Goal: Task Accomplishment & Management: Use online tool/utility

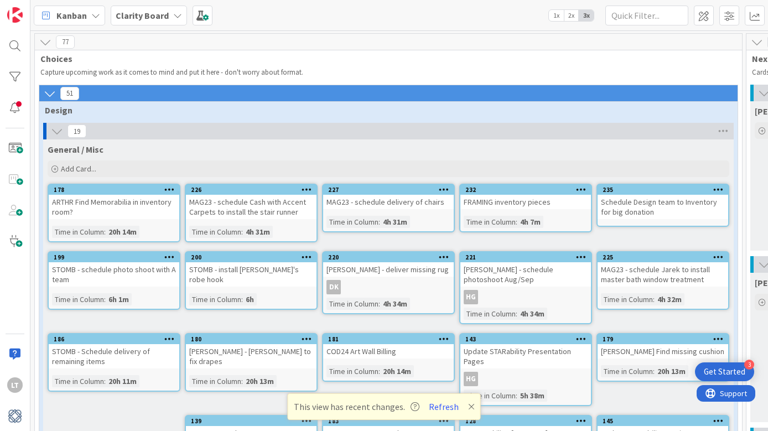
click at [53, 95] on icon at bounding box center [50, 93] width 12 height 12
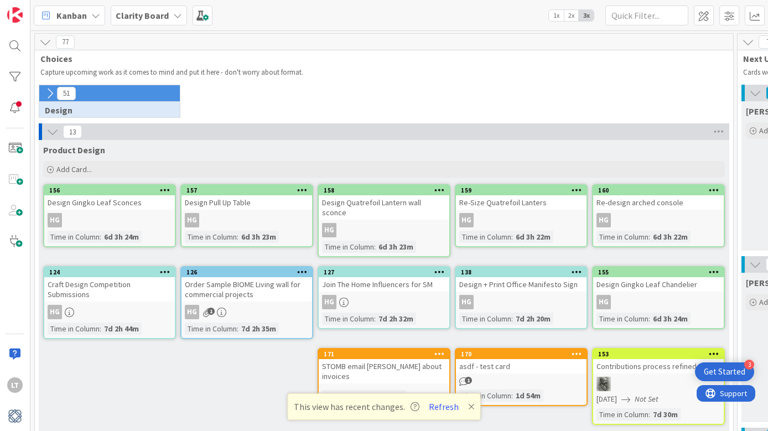
scroll to position [1, 0]
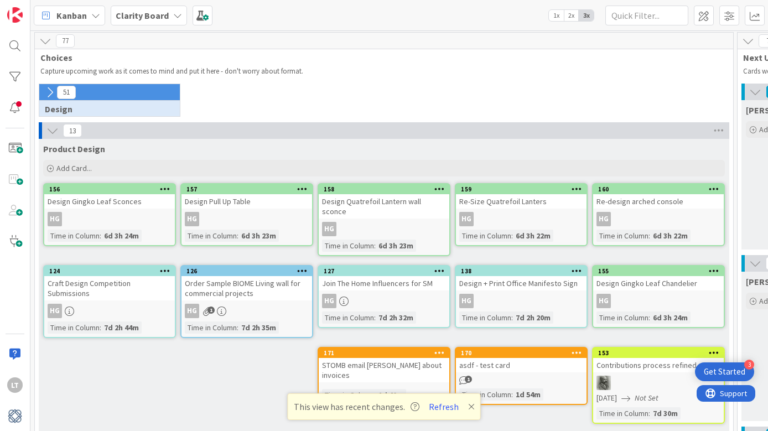
click at [53, 94] on icon at bounding box center [50, 92] width 12 height 12
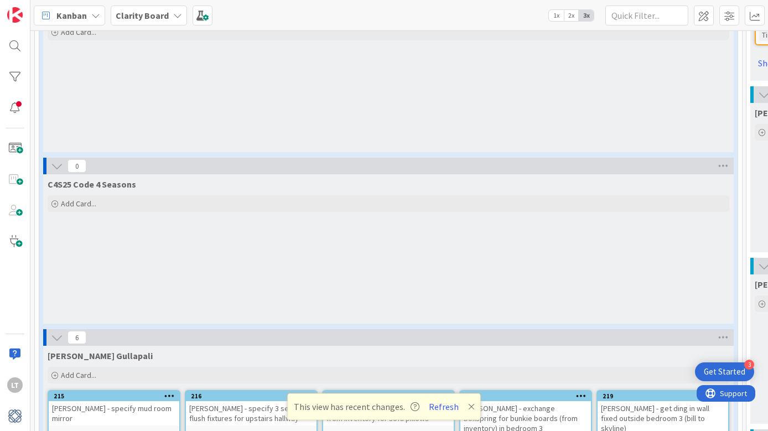
scroll to position [687, 0]
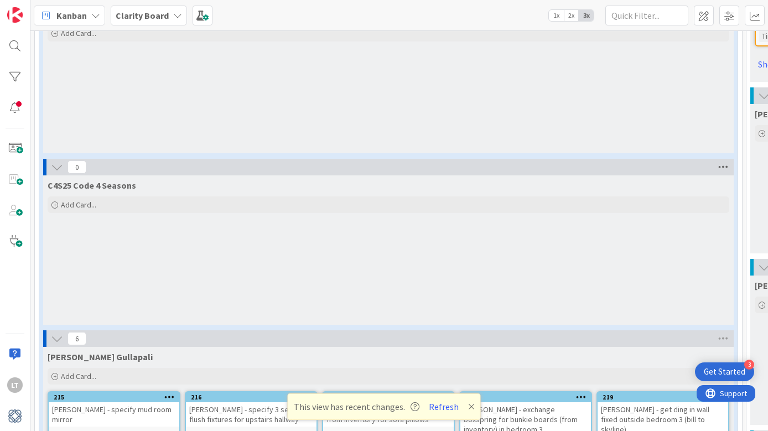
click at [720, 159] on icon at bounding box center [723, 167] width 14 height 17
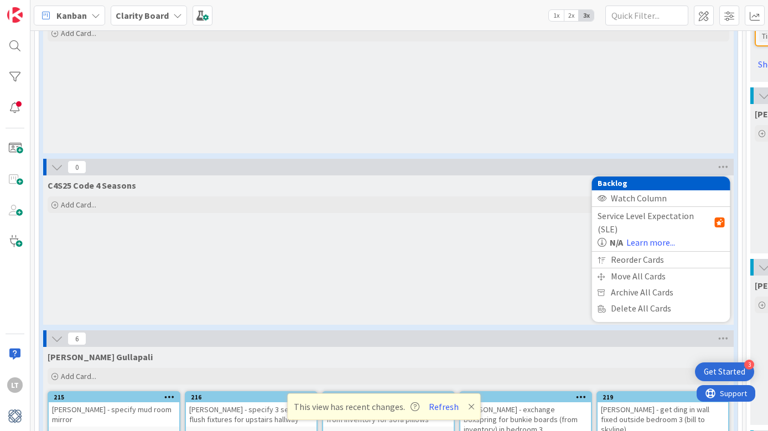
click at [91, 180] on span "C4S25 Code 4 Seasons" at bounding box center [92, 185] width 89 height 11
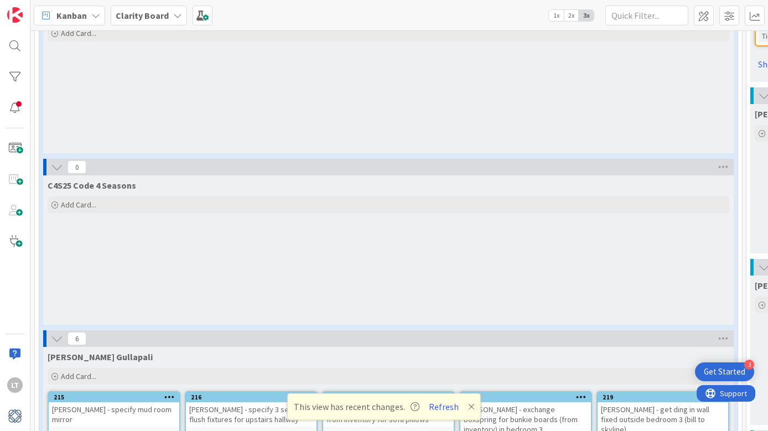
click at [111, 180] on span "C4S25 Code 4 Seasons" at bounding box center [92, 185] width 89 height 11
click at [125, 180] on span "C4S25 Code 4 Seasons" at bounding box center [92, 185] width 89 height 11
click at [131, 180] on span "C4S25 Code 4 Seasons" at bounding box center [92, 185] width 89 height 11
drag, startPoint x: 135, startPoint y: 170, endPoint x: 45, endPoint y: 174, distance: 89.7
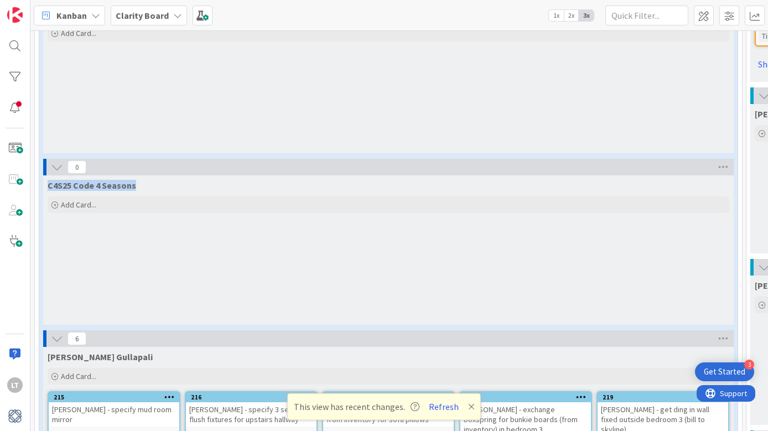
click at [45, 175] on div "C4S25 Code 4 Seasons" at bounding box center [388, 182] width 690 height 15
click at [723, 159] on icon at bounding box center [723, 167] width 14 height 17
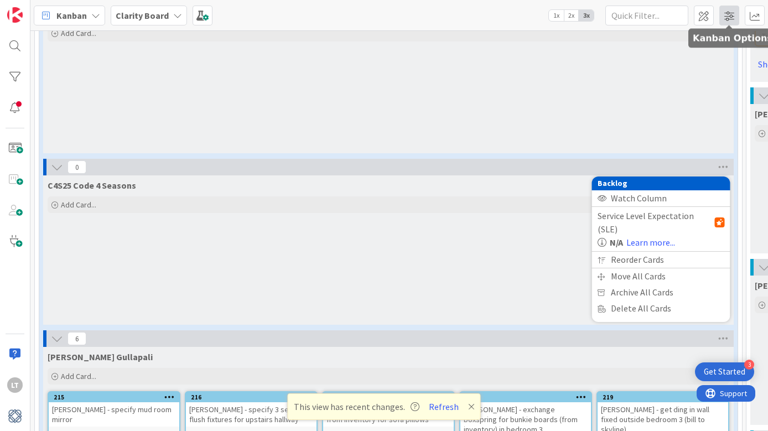
click at [727, 14] on span at bounding box center [729, 16] width 20 height 20
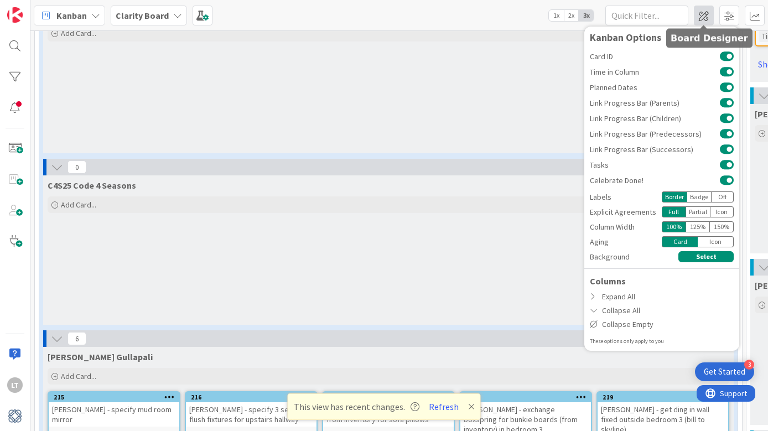
click at [702, 18] on span at bounding box center [704, 16] width 20 height 20
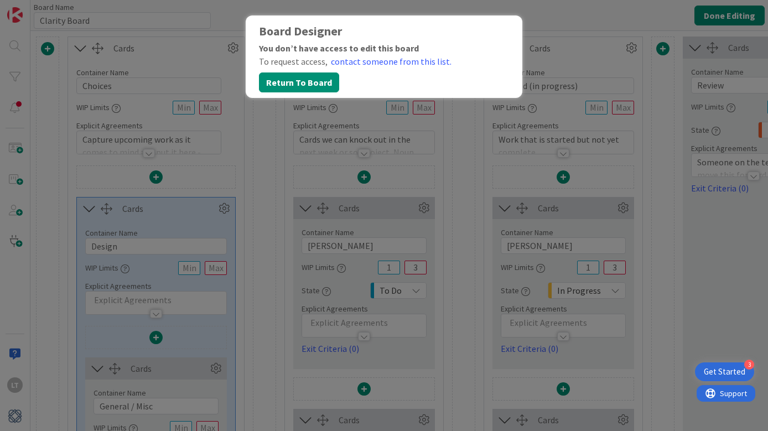
type input "Clarity Board"
click at [294, 79] on button "Return To Board" at bounding box center [299, 82] width 80 height 20
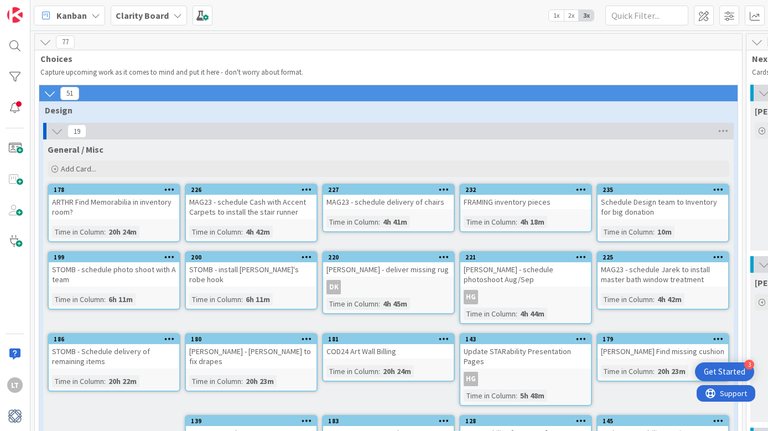
click at [163, 13] on b "Clarity Board" at bounding box center [142, 15] width 53 height 11
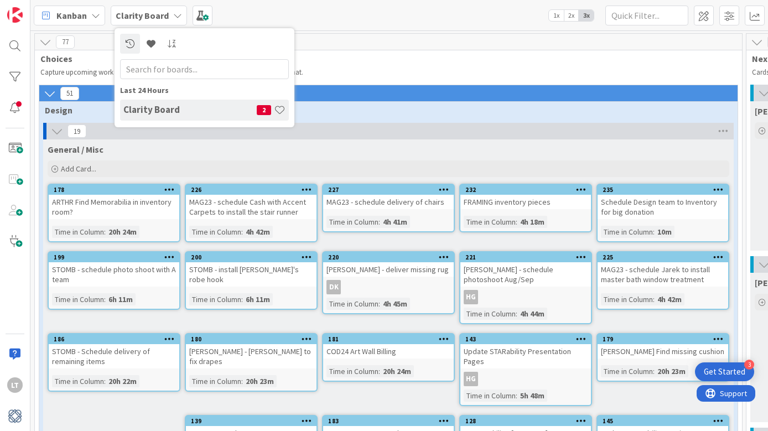
click at [212, 110] on h4 "Clarity Board" at bounding box center [189, 109] width 133 height 11
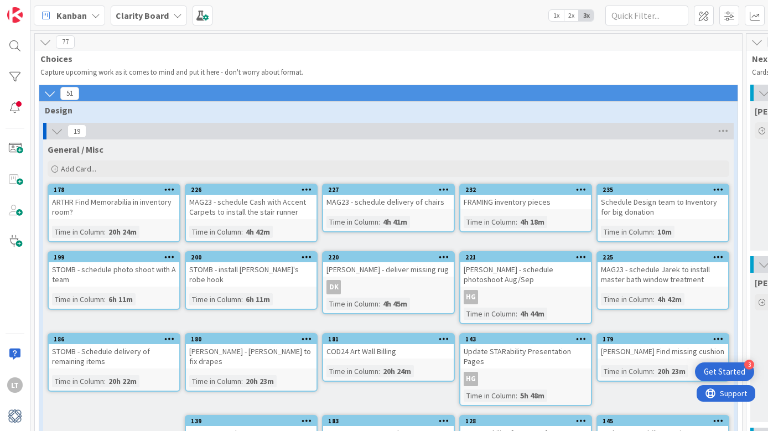
click at [96, 16] on icon at bounding box center [95, 15] width 9 height 9
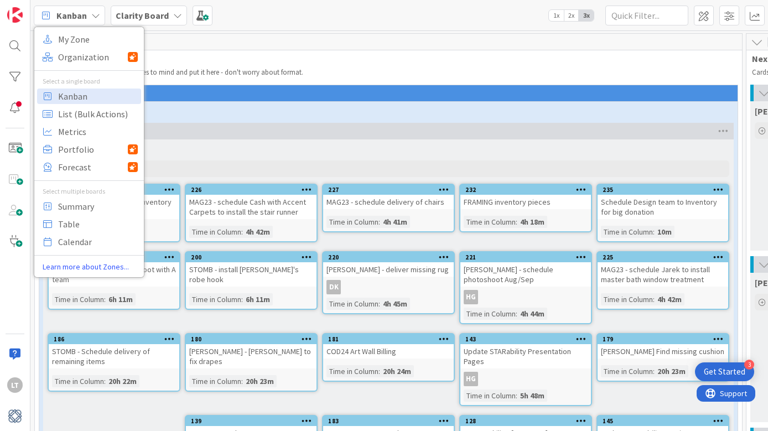
click at [96, 16] on icon at bounding box center [95, 15] width 9 height 9
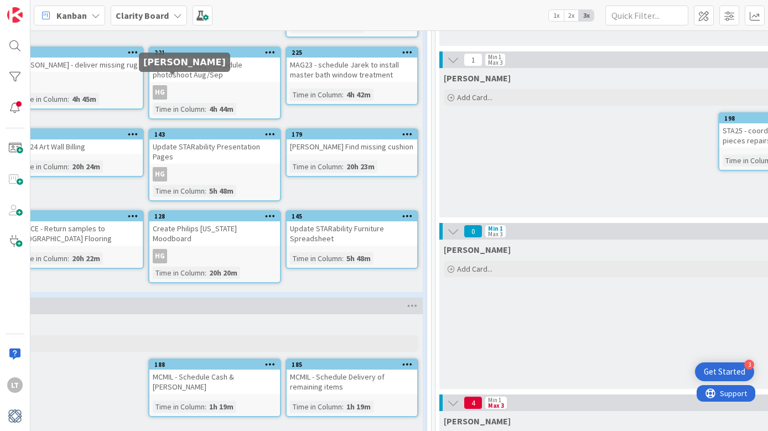
scroll to position [205, 318]
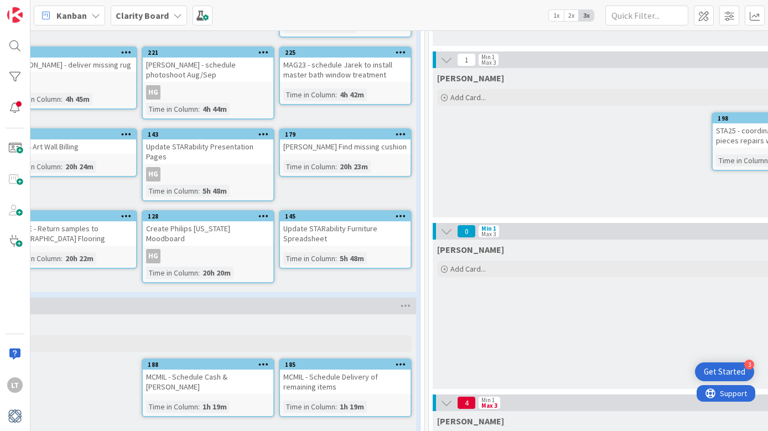
click at [568, 14] on span "2x" at bounding box center [571, 15] width 15 height 11
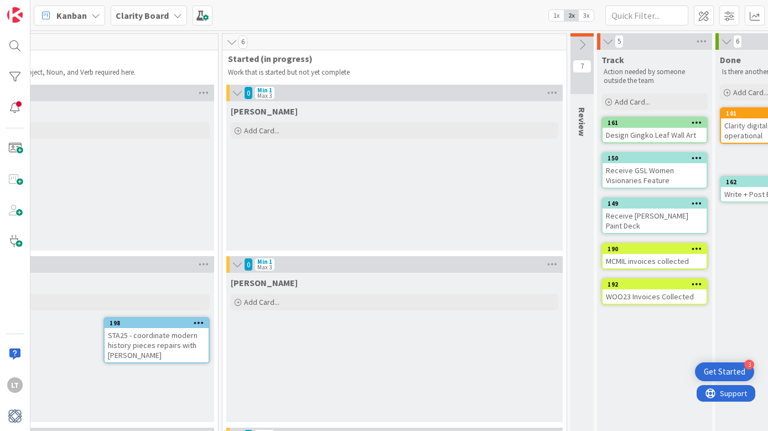
scroll to position [0, 740]
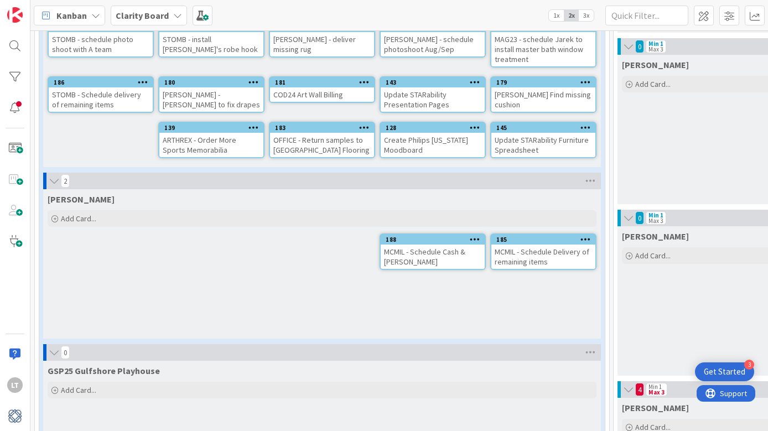
scroll to position [220, 0]
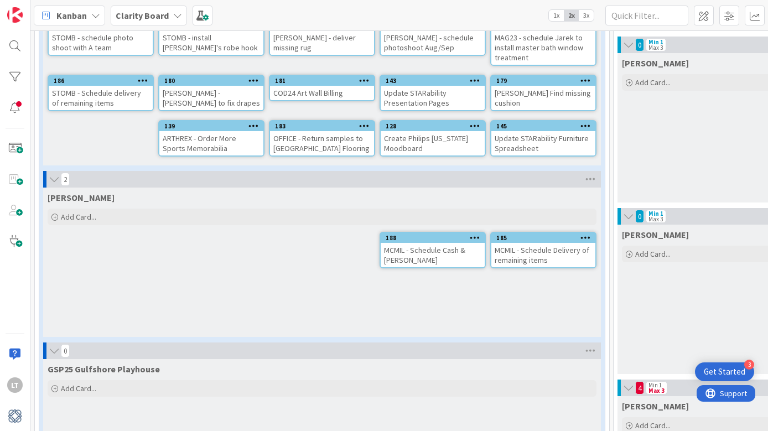
click at [406, 250] on div "MCMIL - Schedule Cash & [PERSON_NAME]" at bounding box center [433, 255] width 104 height 24
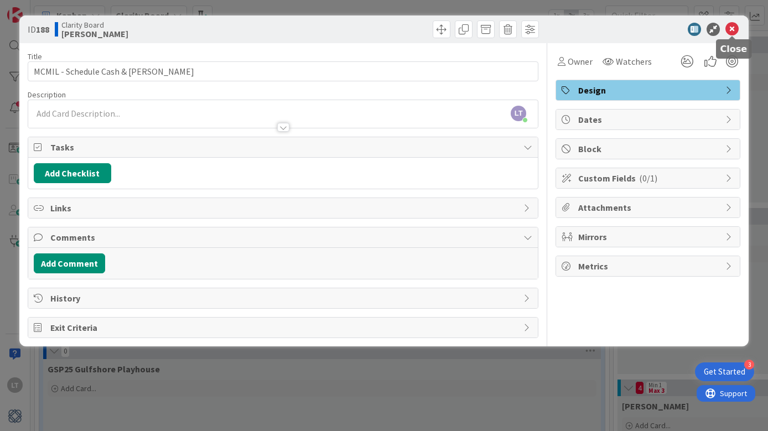
click at [730, 28] on icon at bounding box center [731, 29] width 13 height 13
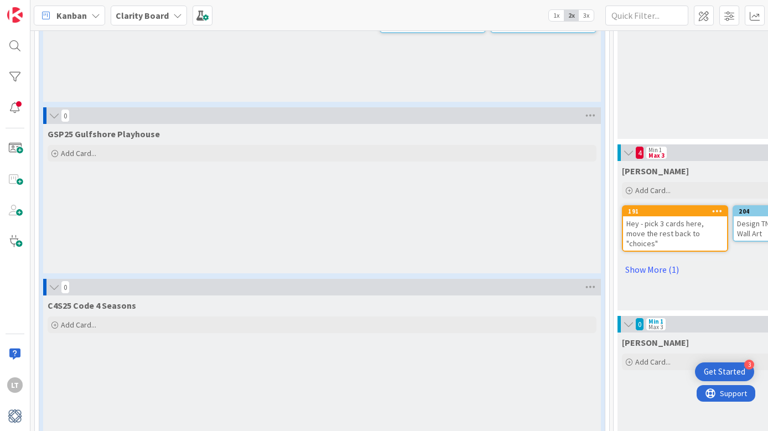
scroll to position [456, 0]
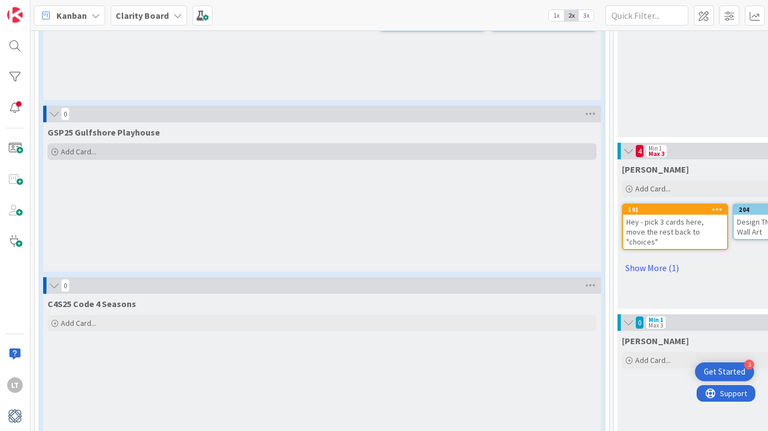
click at [74, 150] on span "Add Card..." at bounding box center [78, 152] width 35 height 10
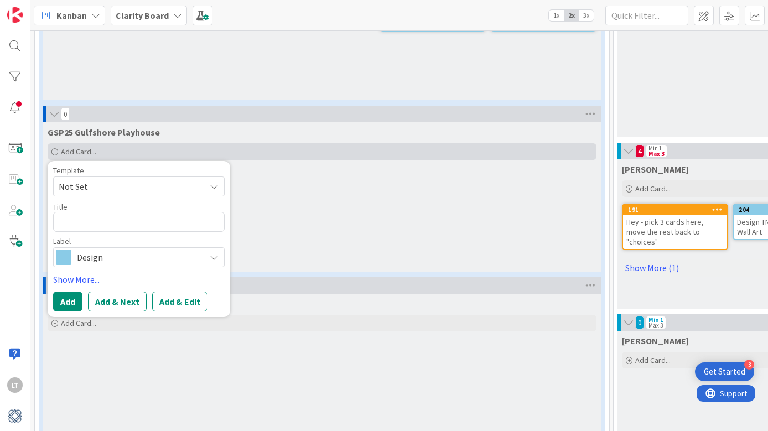
type textarea "x"
type textarea "C"
type textarea "x"
type textarea "G"
type textarea "x"
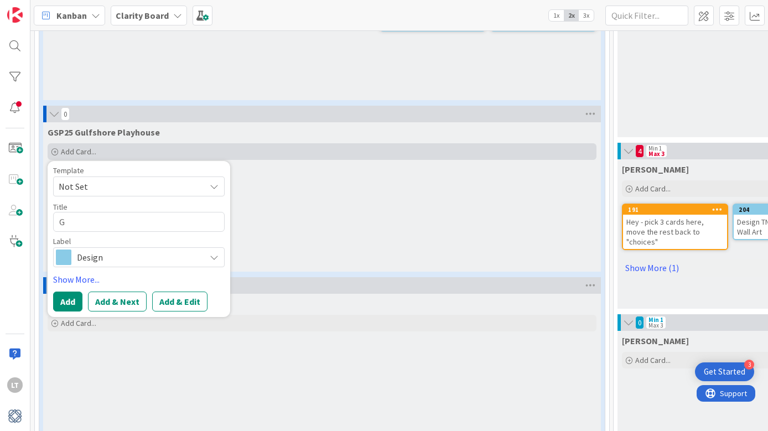
type textarea "GS"
type textarea "x"
type textarea "GSP"
type textarea "x"
type textarea "GSP2"
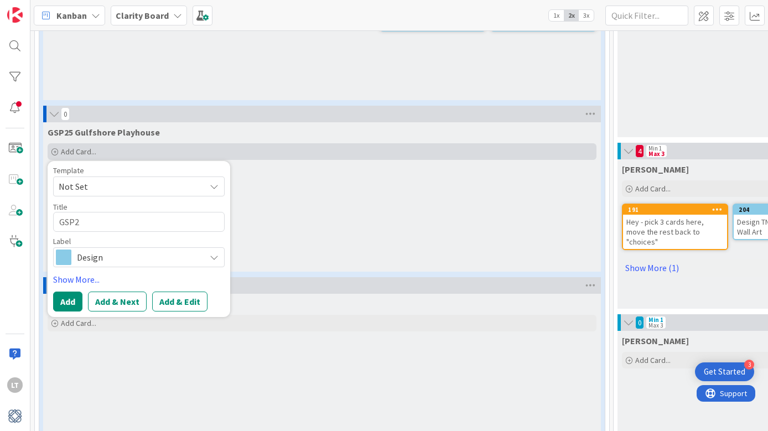
type textarea "x"
type textarea "GSP25"
type textarea "x"
type textarea "GSP25"
type textarea "x"
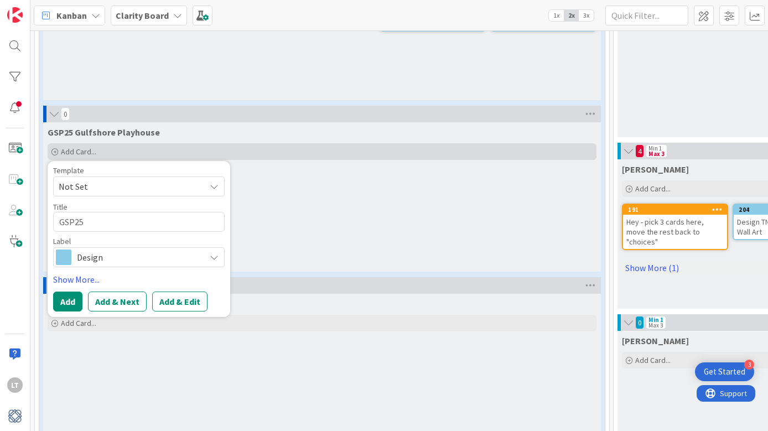
type textarea "GSP25 -"
type textarea "x"
type textarea "GSP25 -"
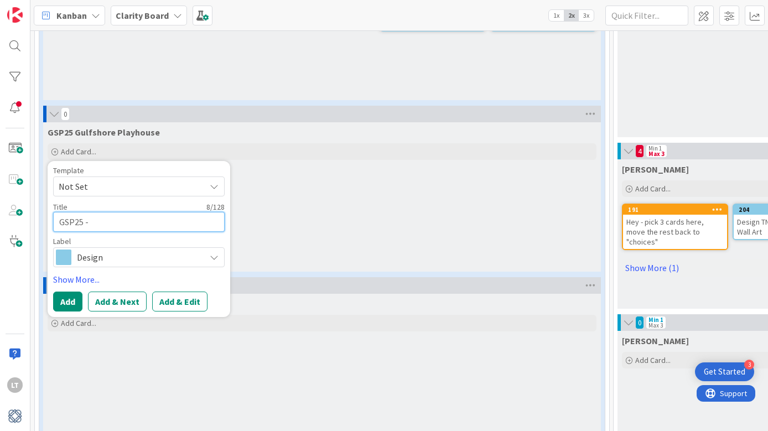
drag, startPoint x: 82, startPoint y: 221, endPoint x: 89, endPoint y: 220, distance: 6.1
click at [83, 221] on textarea "GSP25 -" at bounding box center [139, 222] width 172 height 20
type textarea "x"
type textarea "GSP2 -"
type textarea "x"
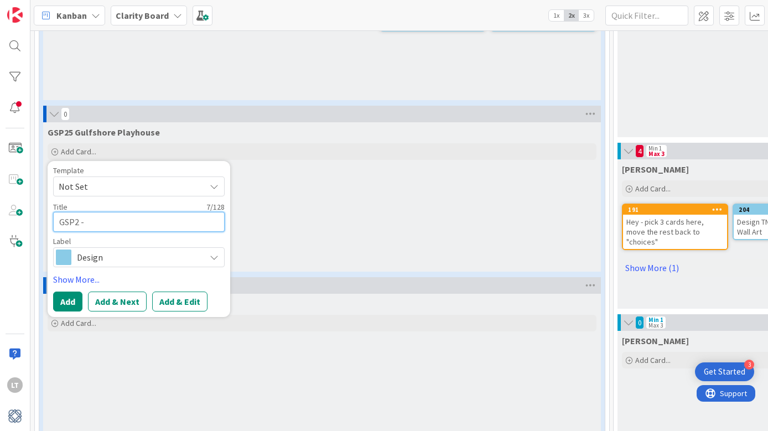
type textarea "GSP23 -"
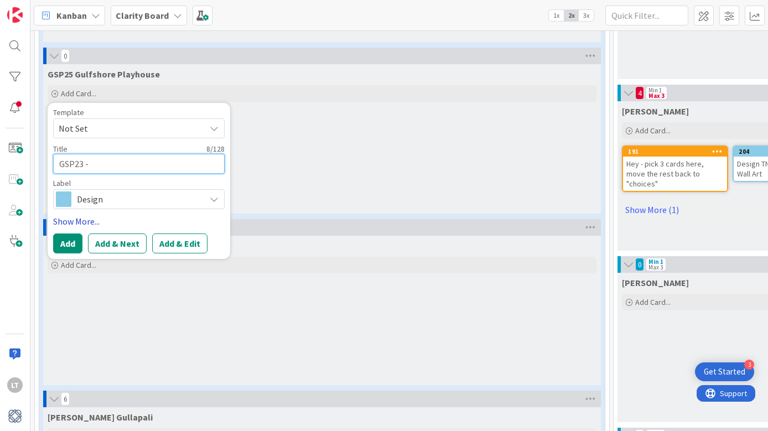
scroll to position [521, 0]
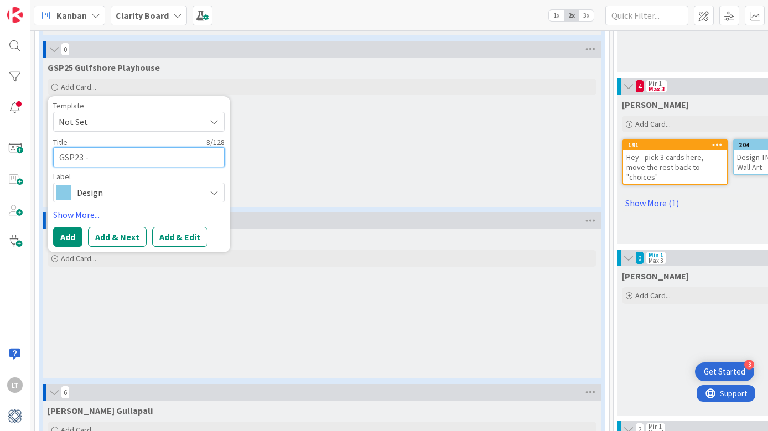
type textarea "x"
type textarea "GSP23 -"
type textarea "x"
type textarea "GSP23 - C"
type textarea "x"
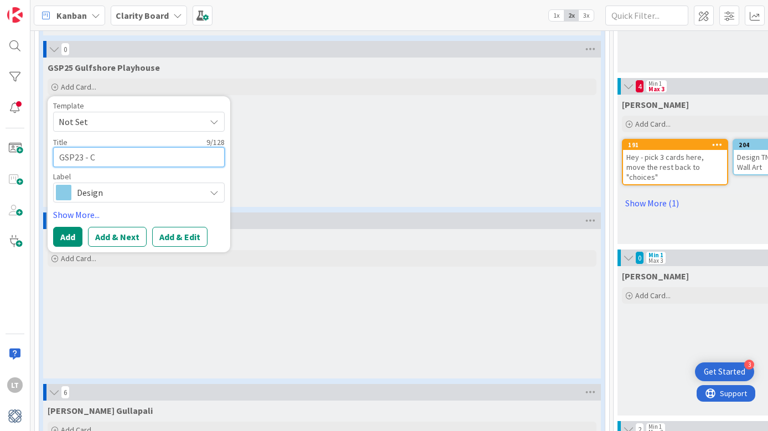
type textarea "GSP23 - Ch"
type textarea "x"
type textarea "GSP23 - Cho"
type textarea "x"
type textarea "GSP23 - Choo"
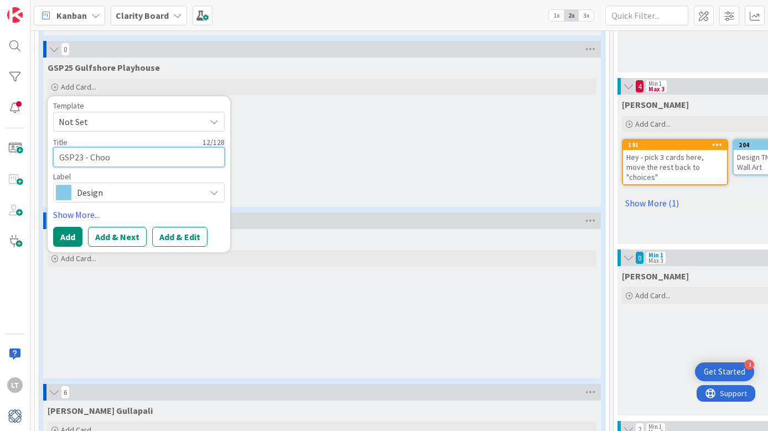
type textarea "x"
type textarea "GSP23 - Chood"
type textarea "x"
type textarea "GSP23 - Choo"
type textarea "x"
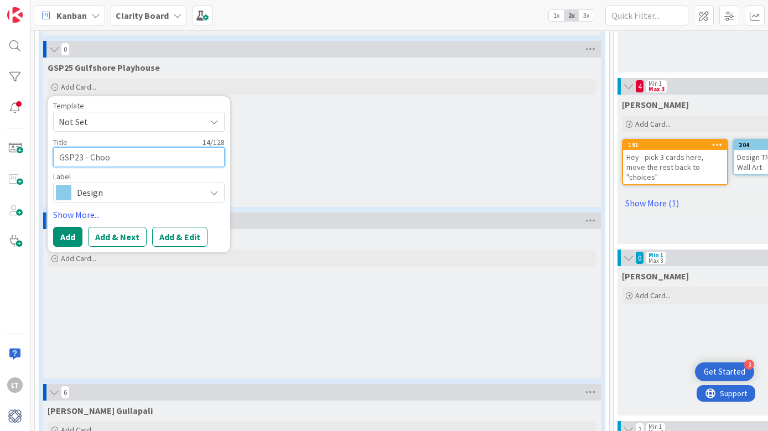
type textarea "GSP23 - Choos"
type textarea "x"
type textarea "GSP23 - Choose"
type textarea "x"
type textarea "GSP23 - Choose"
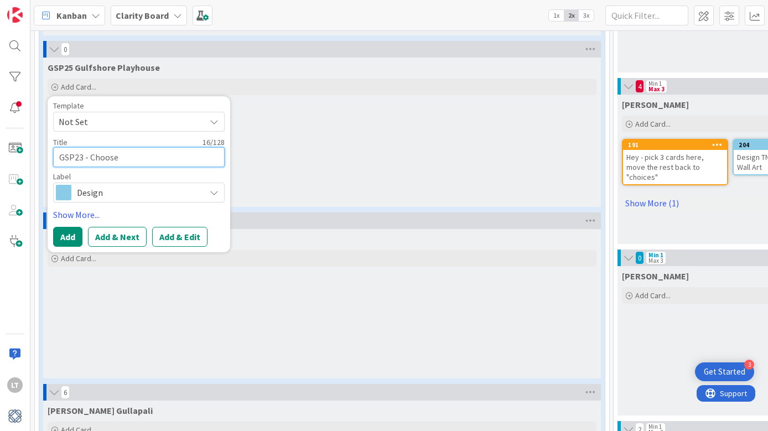
type textarea "x"
type textarea "GSP23 - Choose p"
type textarea "x"
type textarea "GSP23 - Choose pa"
type textarea "x"
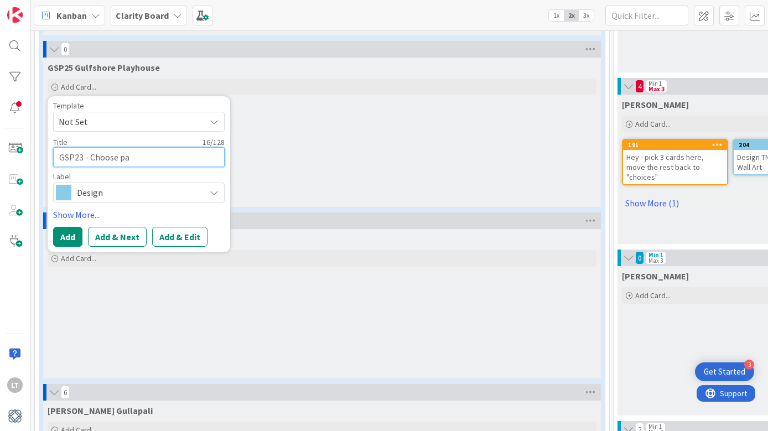
type textarea "GSP23 - Choose pai"
type textarea "x"
type textarea "GSP23 - Choose pain"
type textarea "x"
type textarea "GSP23 - Choose paint"
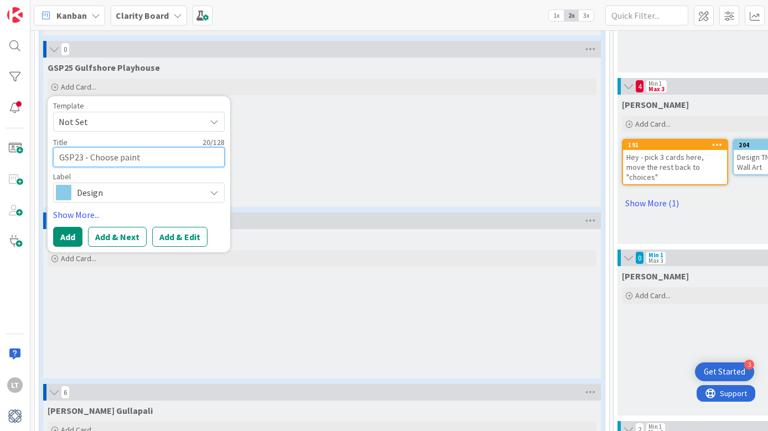
type textarea "x"
type textarea "GSP23 - Choose paint"
type textarea "x"
type textarea "GSP23 - Choose paint c"
type textarea "x"
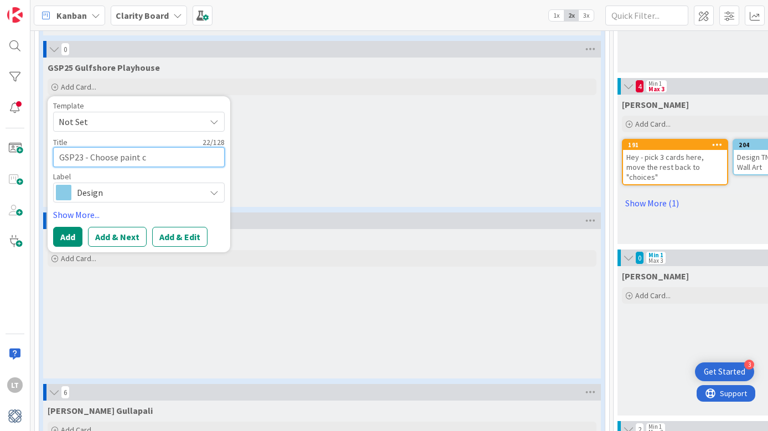
type textarea "GSP23 - Choose paint co"
type textarea "x"
type textarea "GSP23 - Choose paint col"
type textarea "x"
type textarea "GSP23 - Choose paint colr"
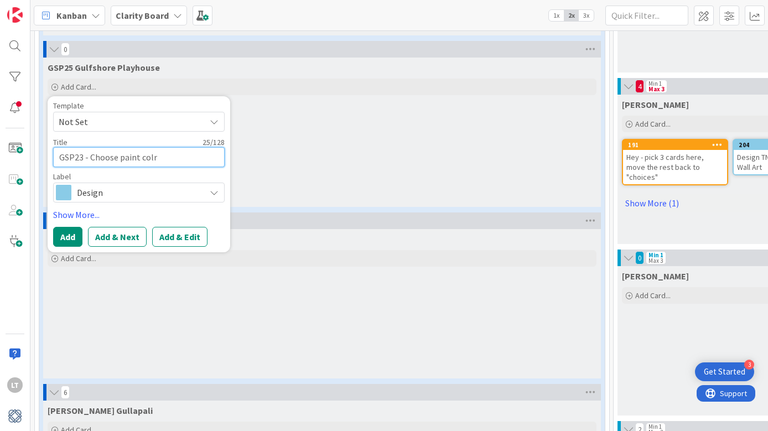
type textarea "x"
type textarea "GSP23 - Choose paint colro"
type textarea "x"
type textarea "GSP23 - Choose paint colr"
type textarea "x"
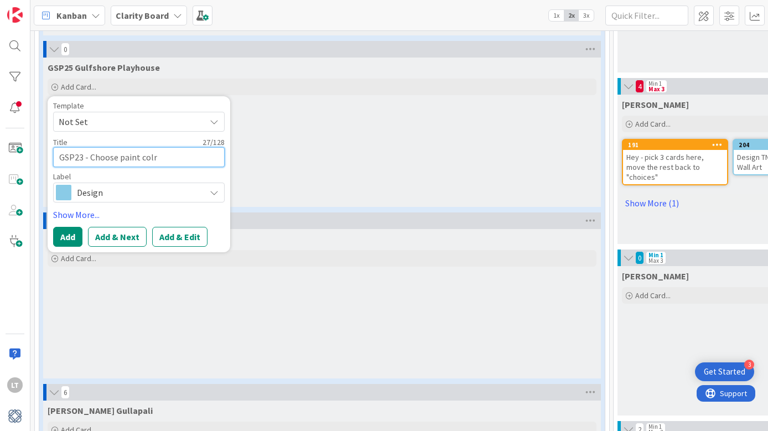
type textarea "GSP23 - Choose paint col"
type textarea "x"
type textarea "GSP23 - Choose paint colr"
type textarea "x"
type textarea "GSP23 - Choose paint color"
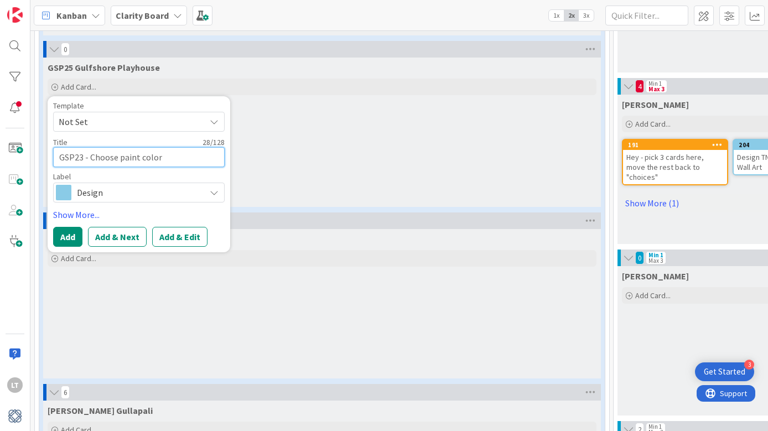
type textarea "x"
type textarea "GSP23 - Choose paint color"
type textarea "x"
type textarea "GSP23 - Choose paint color"
type textarea "x"
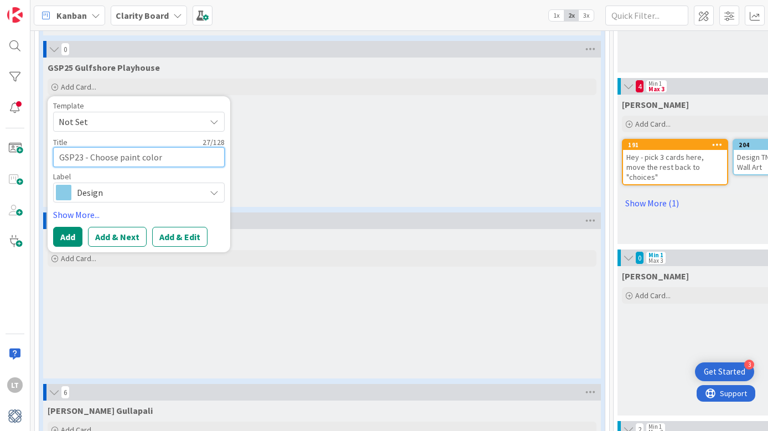
type textarea "GSP23 - Choose paint color f"
type textarea "x"
type textarea "GSP23 - Choose paint color fo"
type textarea "x"
type textarea "GSP23 - Choose paint color for"
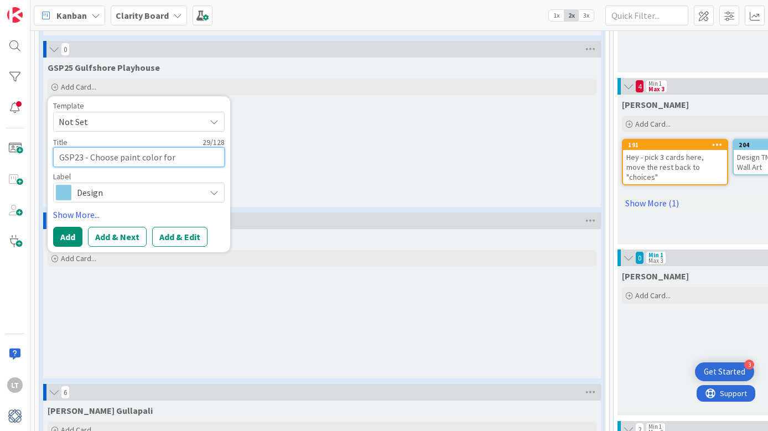
type textarea "x"
type textarea "GSP23 - Choose paint color for"
type textarea "x"
type textarea "GSP23 - Choose paint color for m"
type textarea "x"
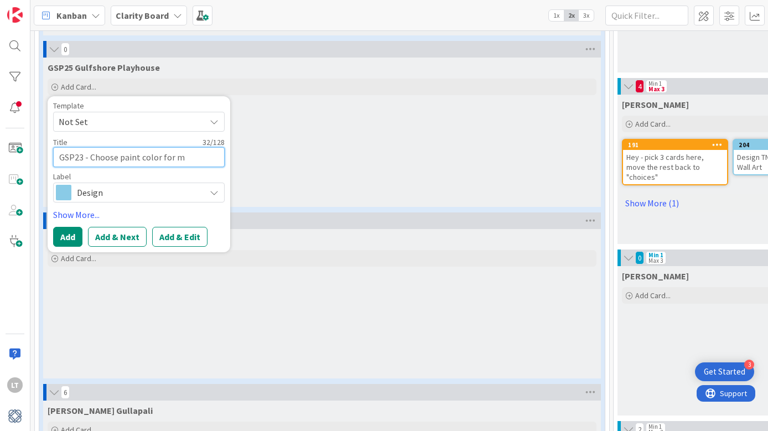
type textarea "GSP23 - Choose paint color for me"
type textarea "x"
type textarea "GSP23 - Choose paint color for mez"
type textarea "x"
type textarea "GSP23 - Choose paint color for mezz"
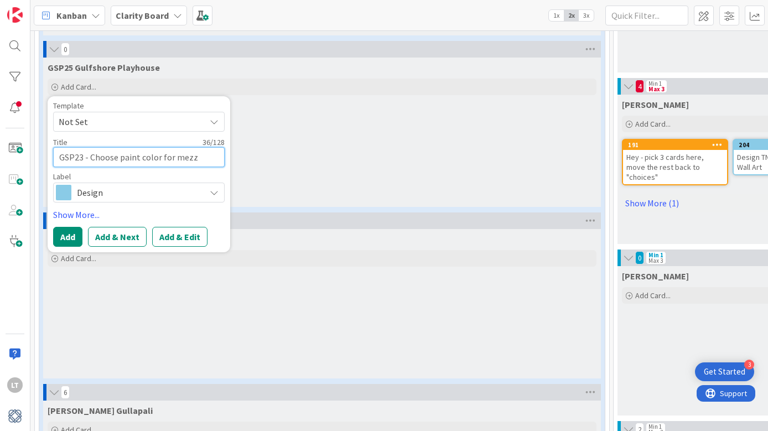
type textarea "x"
type textarea "GSP23 - Choose paint color for mezza"
type textarea "x"
type textarea "GSP23 - Choose paint color for mezzan"
type textarea "x"
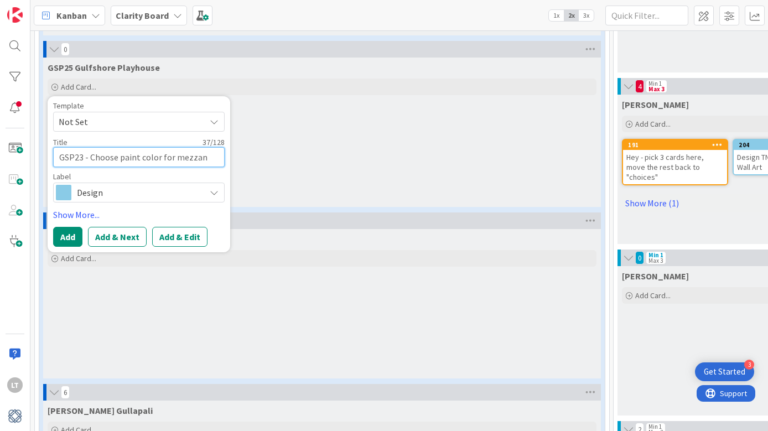
type textarea "GSP23 - Choose paint color for mezzani"
type textarea "x"
type textarea "GSP23 - Choose paint color for mezzanin"
type textarea "x"
type textarea "GSP23 - Choose paint color for mezzaning"
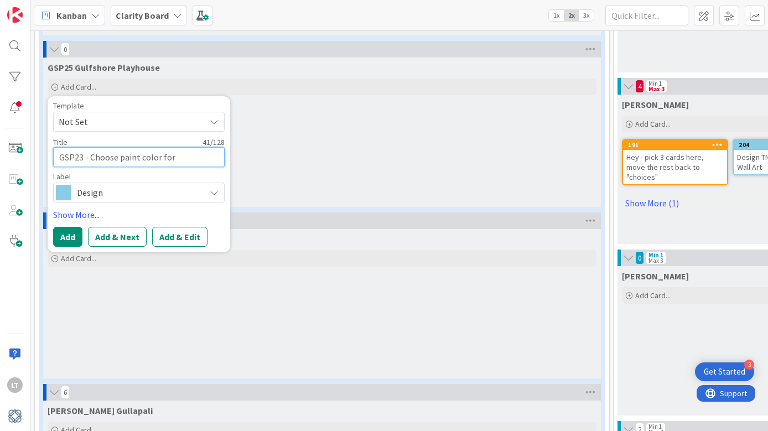
type textarea "x"
type textarea "GSP23 - Choose paint color for mezzaninge"
type textarea "x"
type textarea "GSP23 - Choose paint color for mezzaning"
type textarea "x"
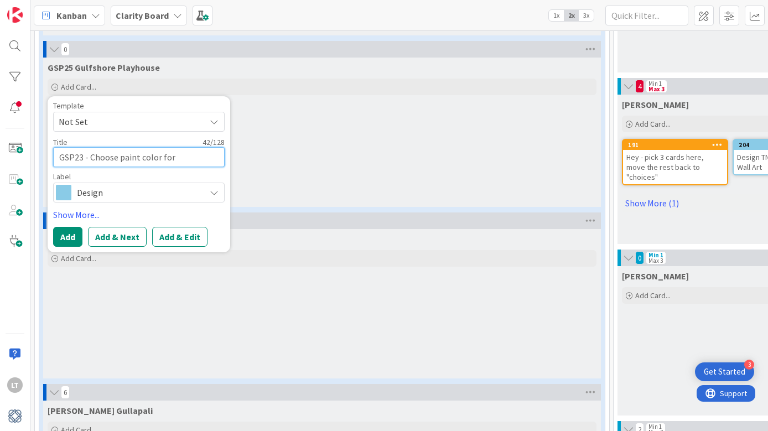
type textarea "GSP23 - Choose paint color for mezzanin"
type textarea "x"
type textarea "GSP23 - Choose paint color for mezzanine"
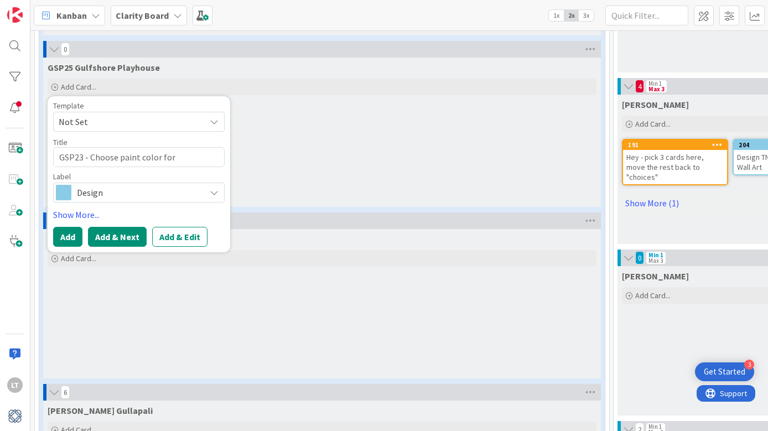
click at [104, 239] on button "Add & Next" at bounding box center [117, 237] width 59 height 20
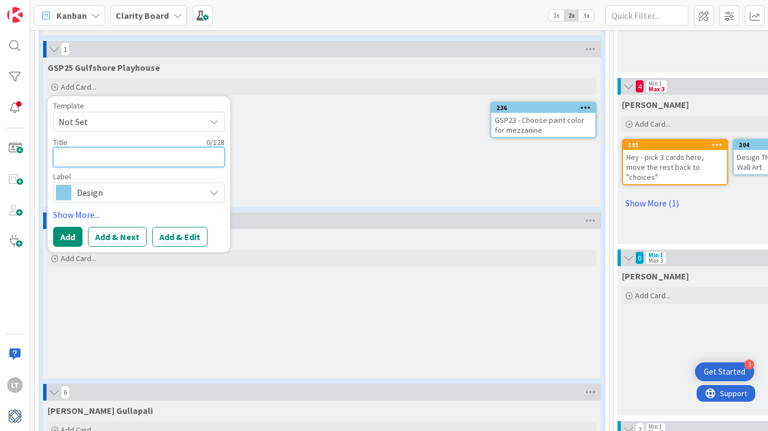
click at [89, 156] on textarea at bounding box center [139, 157] width 172 height 20
type textarea "x"
type textarea "g"
type textarea "x"
type textarea "G"
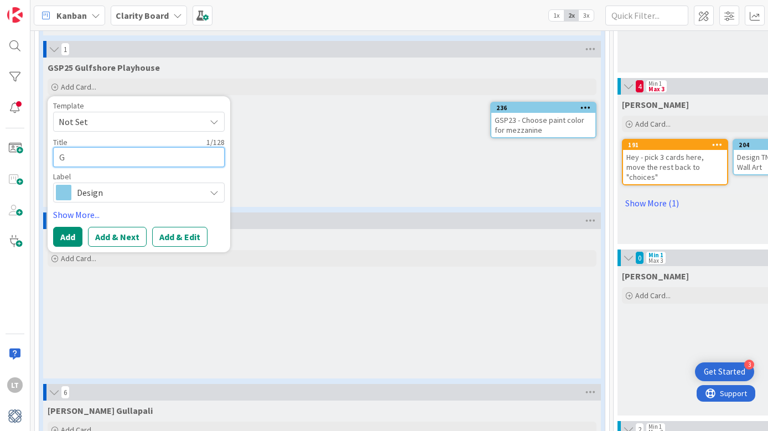
type textarea "x"
type textarea "GI"
type textarea "x"
type textarea "G"
type textarea "x"
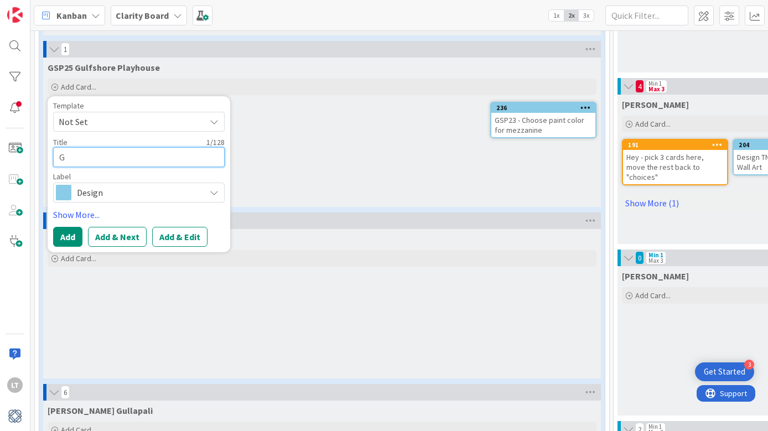
type textarea "GS"
type textarea "x"
type textarea "GSP"
type textarea "x"
type textarea "GSP2"
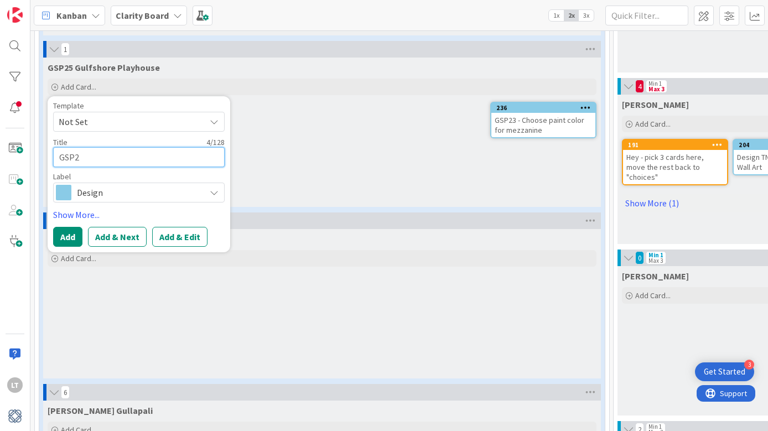
type textarea "x"
type textarea "GSP23"
type textarea "x"
type textarea "GSP23-"
type textarea "x"
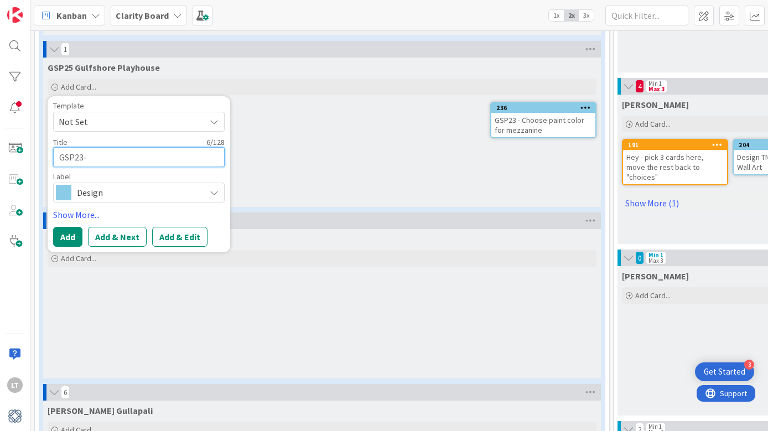
type textarea "GSP23-"
type textarea "x"
type textarea "GSP23-"
type textarea "x"
type textarea "GSP23"
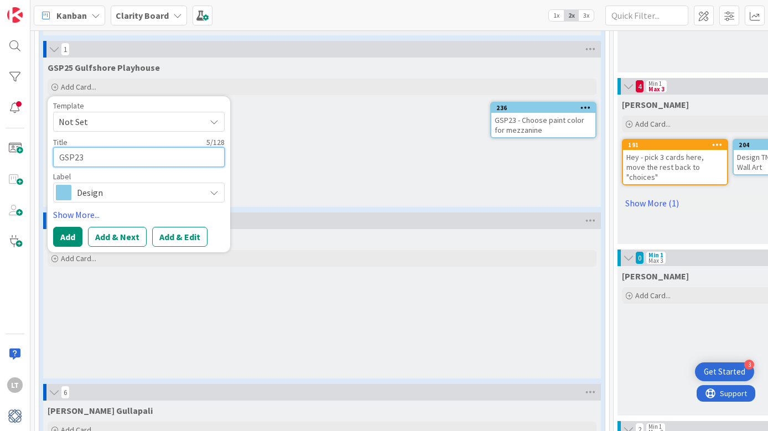
type textarea "x"
type textarea "GSP23"
type textarea "x"
type textarea "GSP23 -"
type textarea "x"
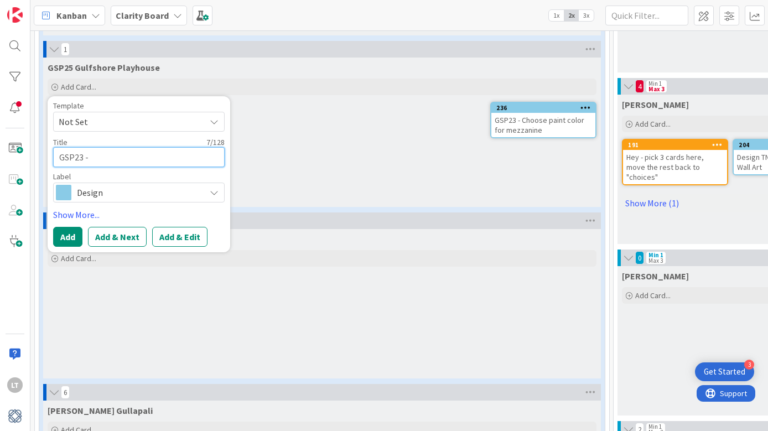
type textarea "GSP23 -"
type textarea "x"
type textarea "GSP23 - P"
type textarea "x"
type textarea "GSP23 - PR"
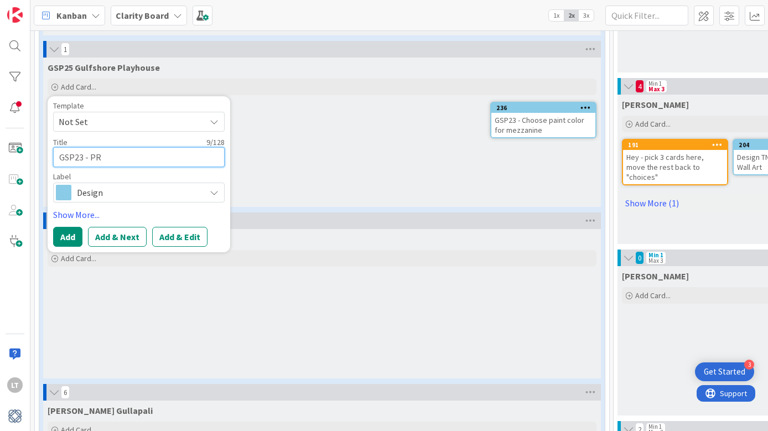
type textarea "x"
type textarea "GSP23 - PRO"
type textarea "x"
type textarea "GSP23 - PROP"
type textarea "x"
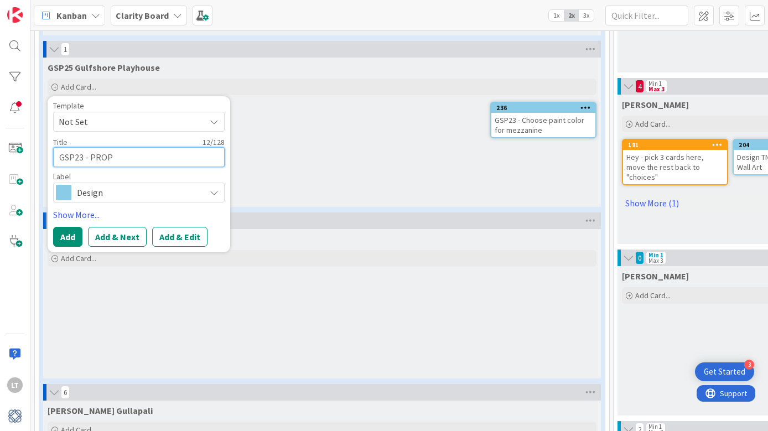
type textarea "GSP23 - PRO"
type textarea "x"
type textarea "GSP23 - PR"
type textarea "x"
type textarea "GSP23 - P"
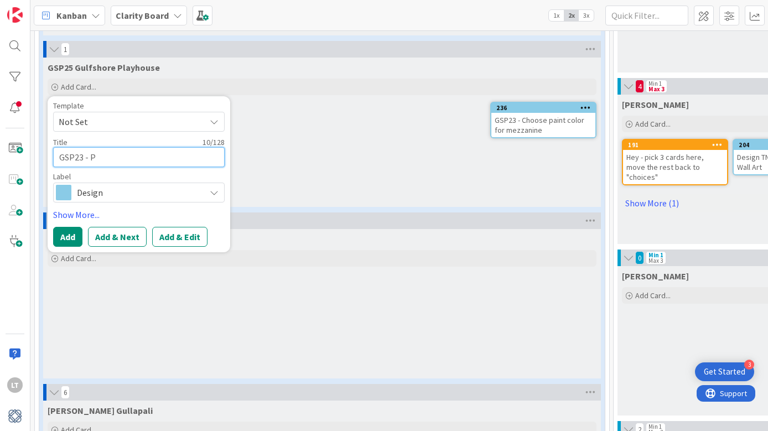
type textarea "x"
type textarea "GSP23 -"
type textarea "x"
type textarea "GSP23 - p"
type textarea "x"
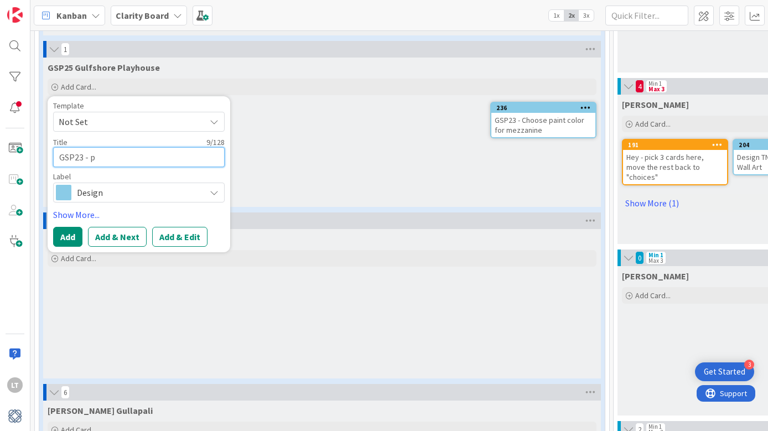
type textarea "GSP23 - po"
type textarea "x"
type textarea "GSP23 - p"
type textarea "x"
type textarea "GSP23 - pr"
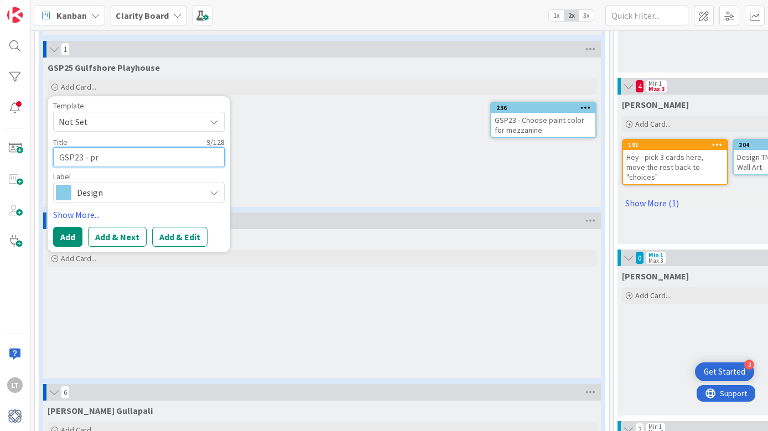
type textarea "x"
type textarea "GSP23 - pro"
type textarea "x"
type textarea "GSP23 - prop"
type textarea "x"
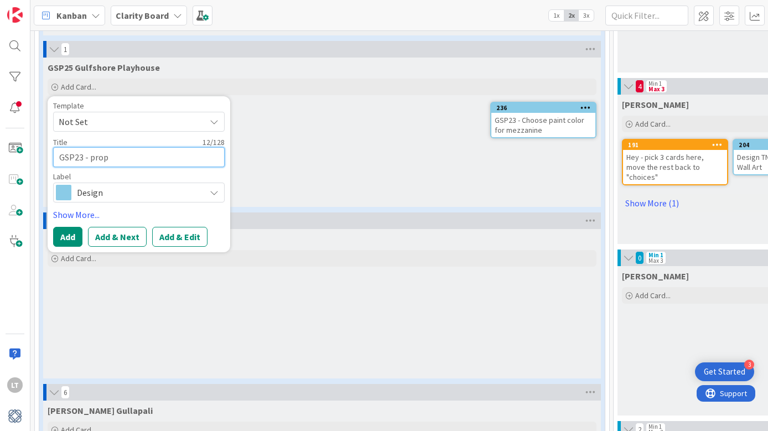
type textarea "GSP23 - propo"
type textarea "x"
type textarea "GSP23 - propos"
type textarea "x"
type textarea "GSP23 - propose"
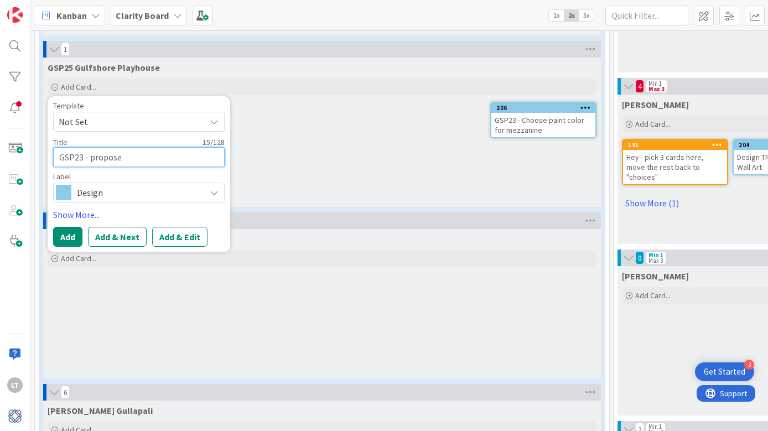
type textarea "x"
type textarea "GSP23 - propose"
type textarea "x"
type textarea "GSP23 - propose m"
type textarea "x"
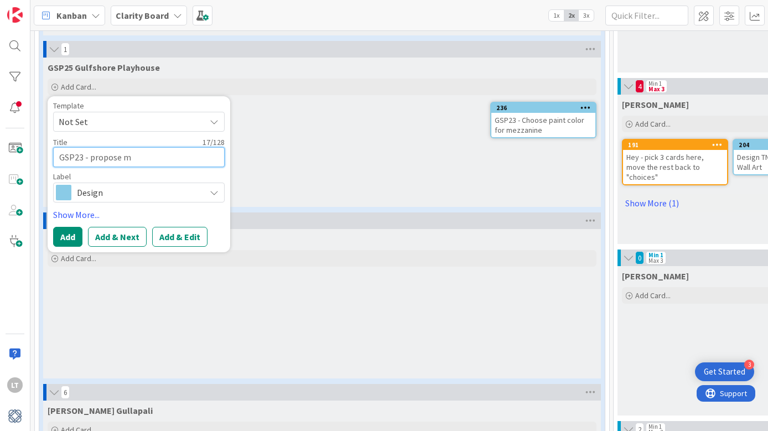
type textarea "GSP23 - propose mi"
type textarea "x"
type textarea "GSP23 - propose mir"
type textarea "x"
type textarea "GSP23 - propose mirr"
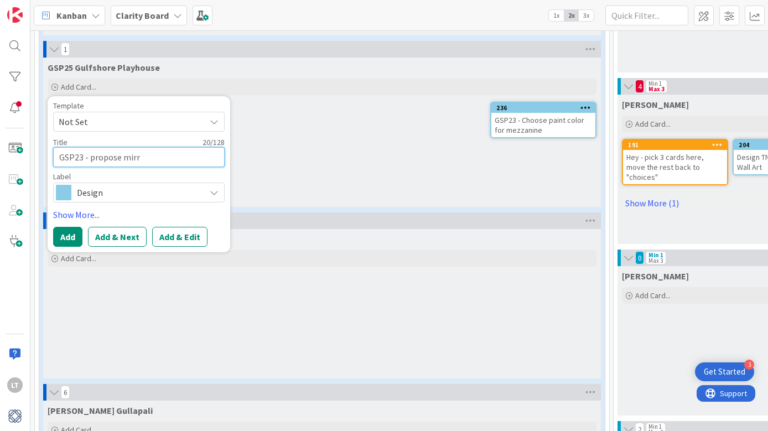
type textarea "x"
type textarea "GSP23 - propose mirro"
type textarea "x"
type textarea "GSP23 - propose mirror"
type textarea "x"
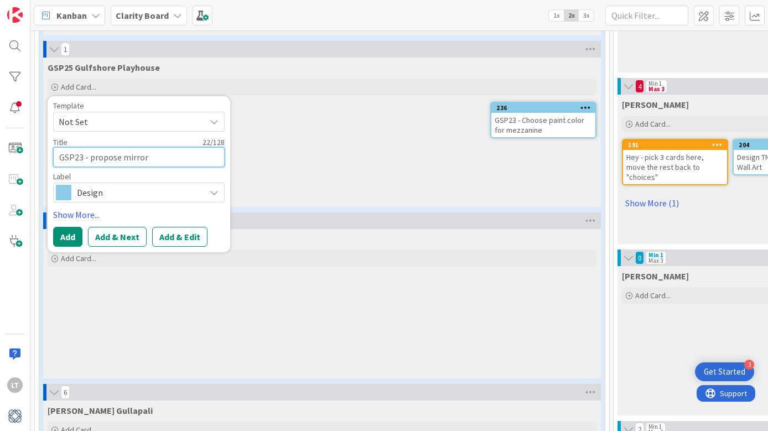
type textarea "GSP23 - propose mirror"
type textarea "x"
type textarea "GSP23 - propose mirror m"
type textarea "x"
type textarea "GSP23 - propose mirror ma"
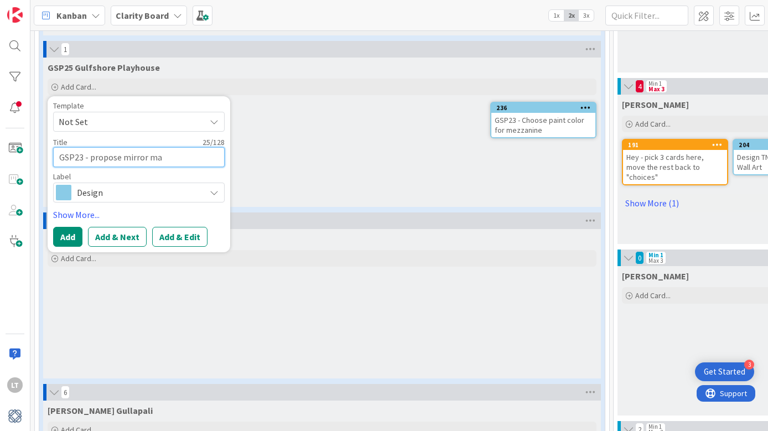
type textarea "x"
type textarea "GSP23 - propose mirror mat"
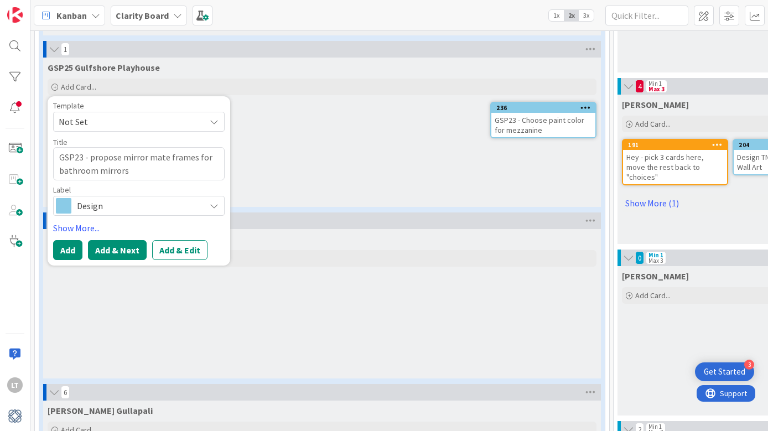
click at [124, 253] on button "Add & Next" at bounding box center [117, 250] width 59 height 20
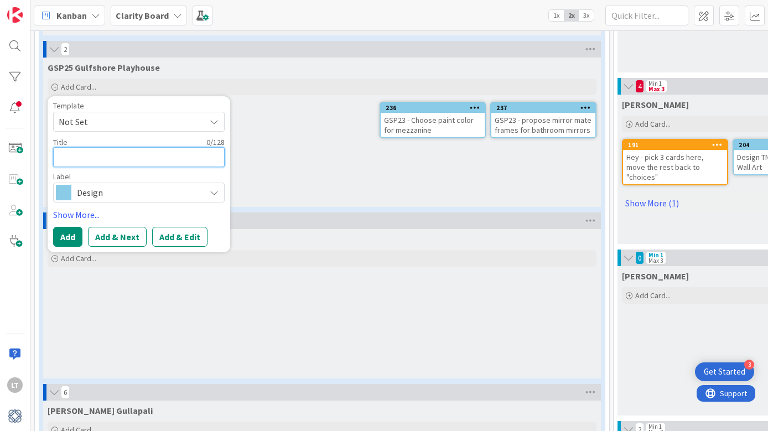
click at [83, 150] on textarea at bounding box center [139, 157] width 172 height 20
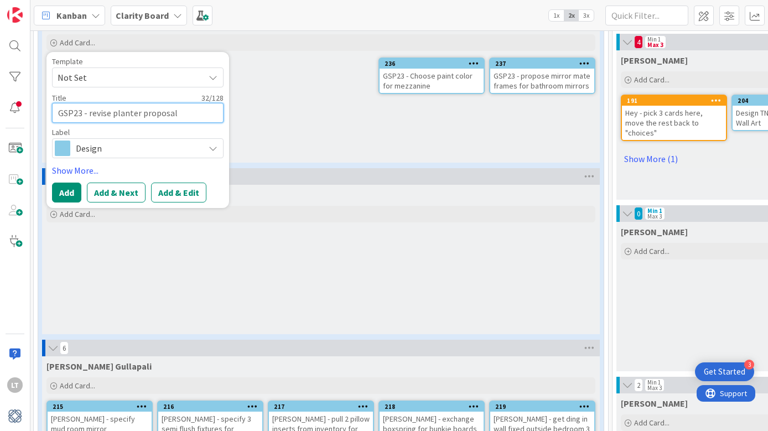
scroll to position [570, 1]
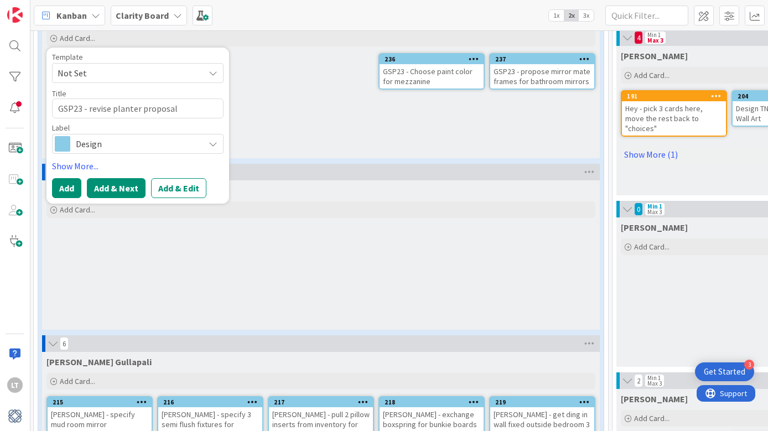
click at [107, 194] on button "Add & Next" at bounding box center [116, 188] width 59 height 20
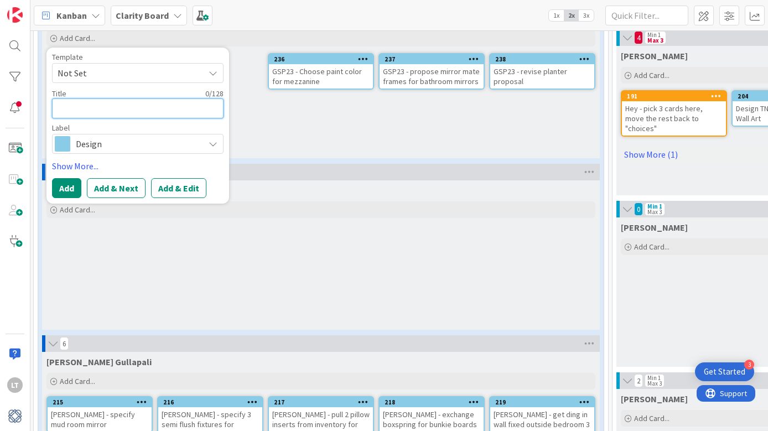
click at [87, 107] on textarea at bounding box center [138, 108] width 172 height 20
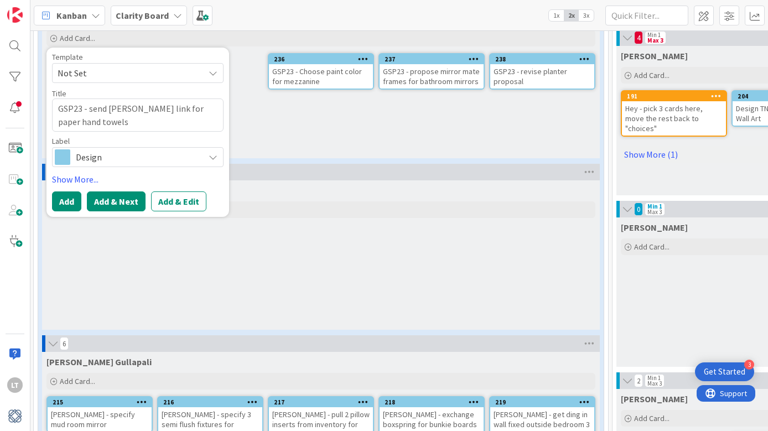
click at [125, 200] on button "Add & Next" at bounding box center [116, 201] width 59 height 20
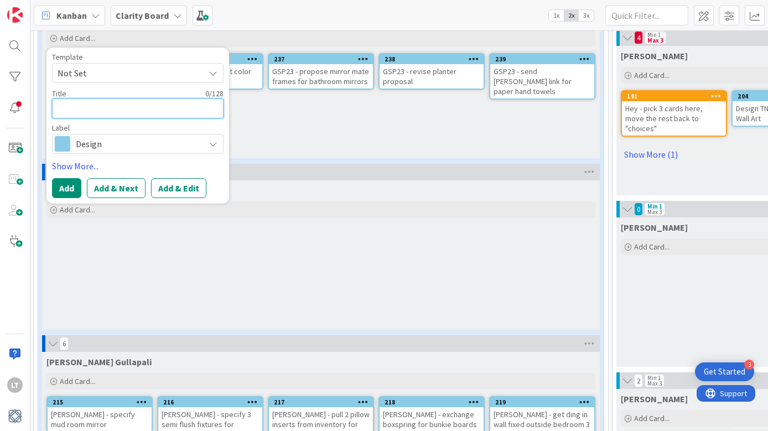
click at [74, 106] on textarea at bounding box center [138, 108] width 172 height 20
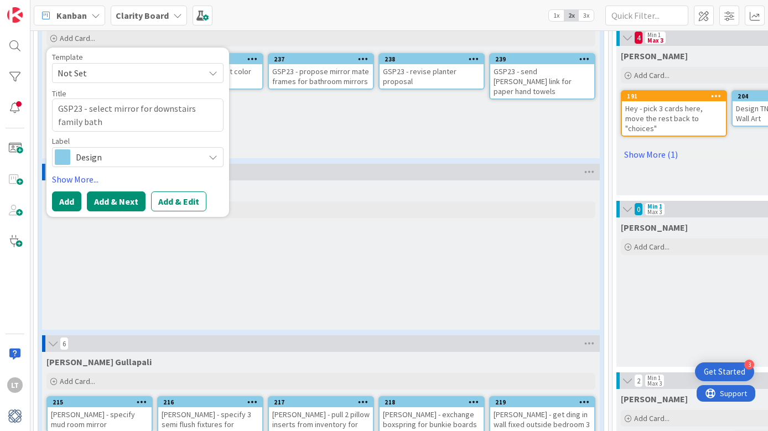
click at [105, 203] on button "Add & Next" at bounding box center [116, 201] width 59 height 20
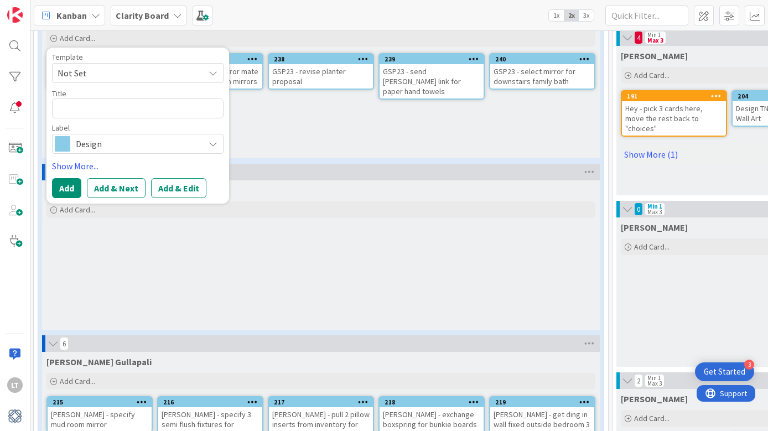
click at [517, 79] on div "GSP23 - select mirror for downstairs family bath" at bounding box center [542, 76] width 104 height 24
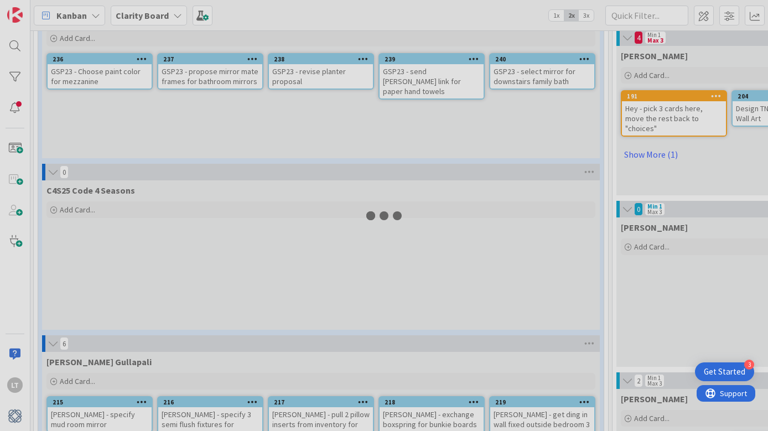
click at [517, 79] on div at bounding box center [384, 215] width 768 height 431
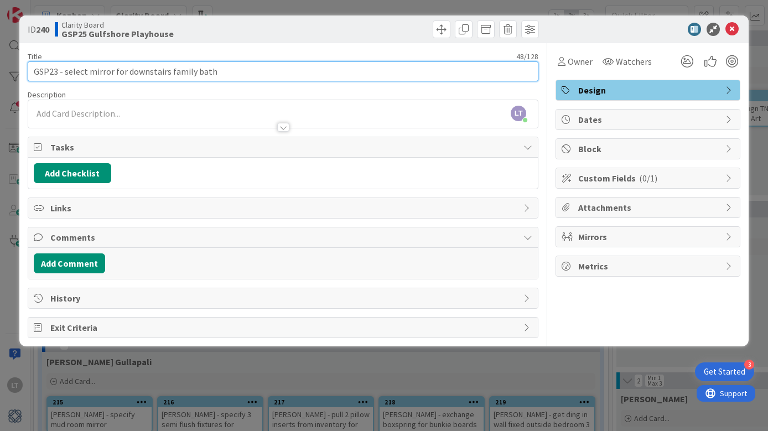
click at [243, 75] on input "GSP23 - select mirror for downstairs family bath" at bounding box center [283, 71] width 511 height 20
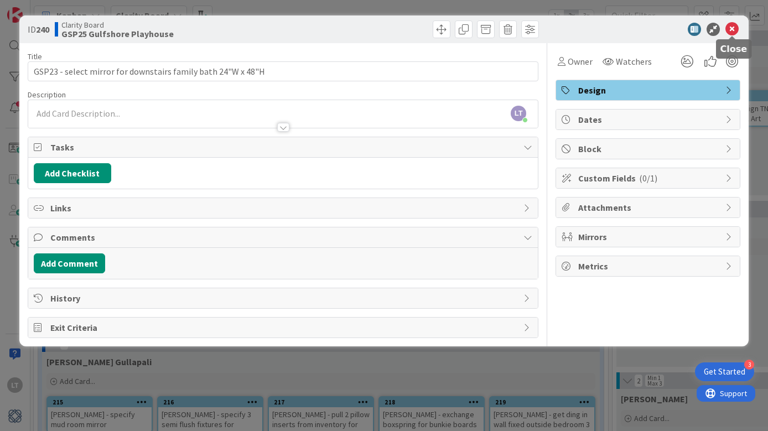
click at [733, 29] on icon at bounding box center [731, 29] width 13 height 13
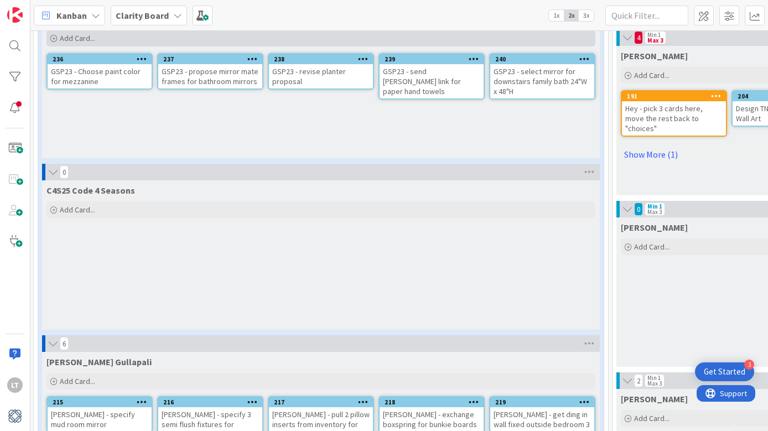
click at [78, 35] on span "Add Card..." at bounding box center [77, 38] width 35 height 10
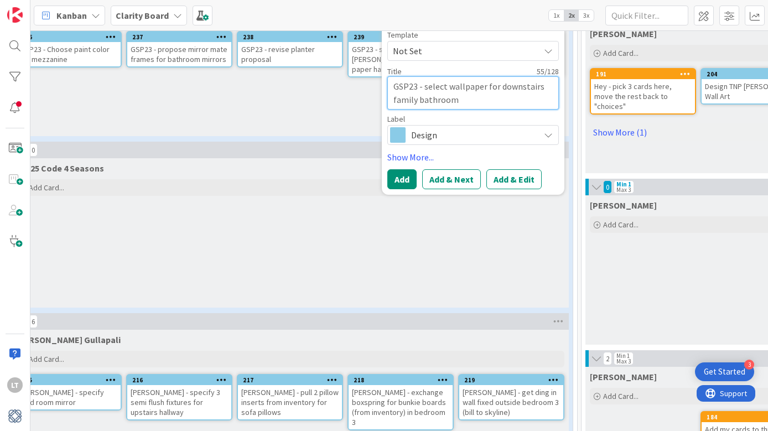
scroll to position [682, 32]
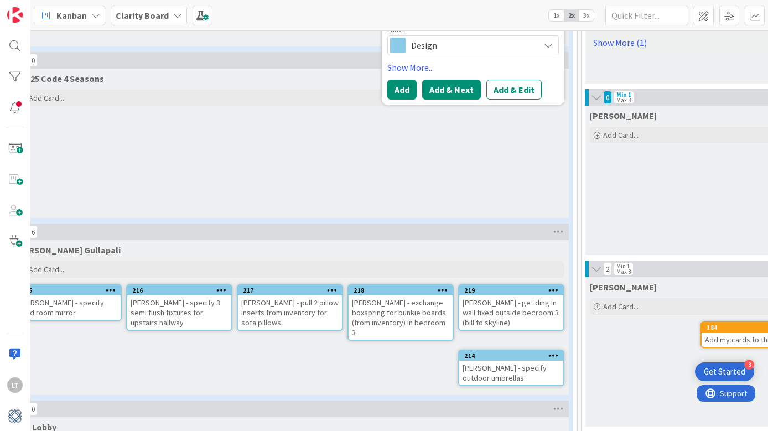
click at [471, 91] on button "Add & Next" at bounding box center [451, 90] width 59 height 20
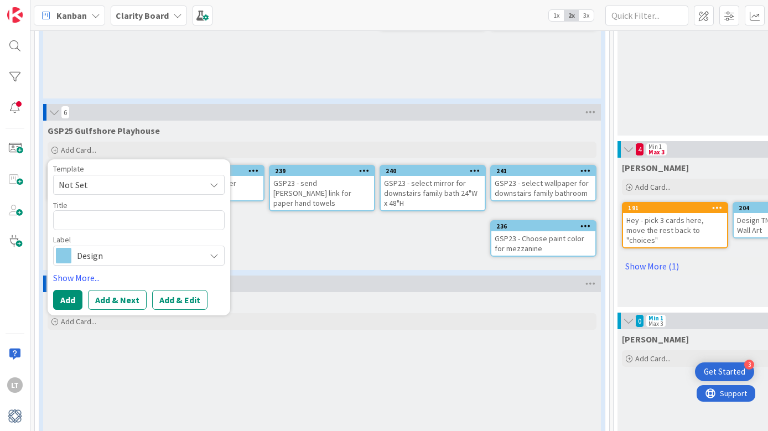
scroll to position [457, 0]
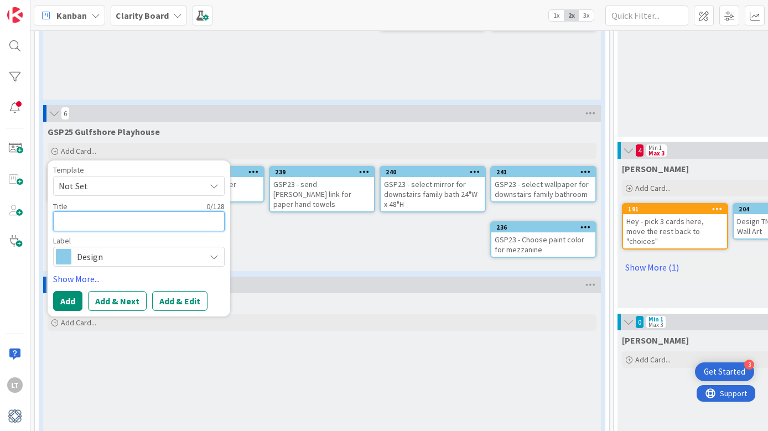
click at [173, 218] on textarea at bounding box center [139, 221] width 172 height 20
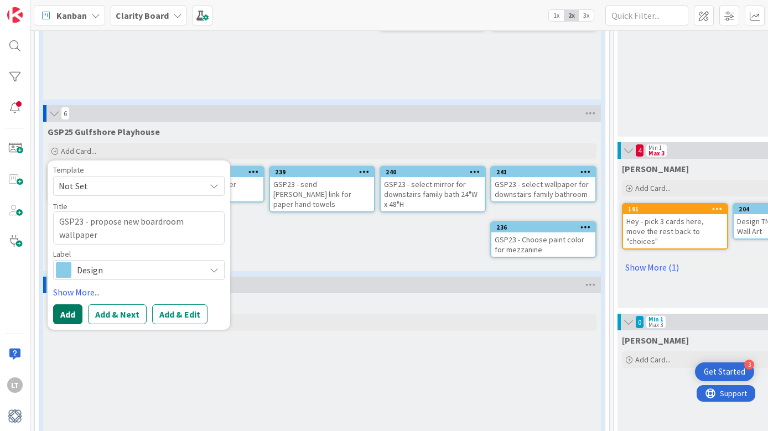
click at [62, 310] on button "Add" at bounding box center [67, 314] width 29 height 20
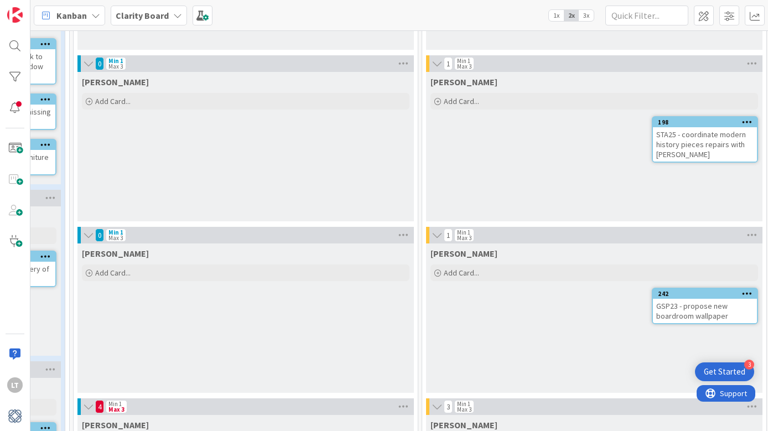
scroll to position [200, 540]
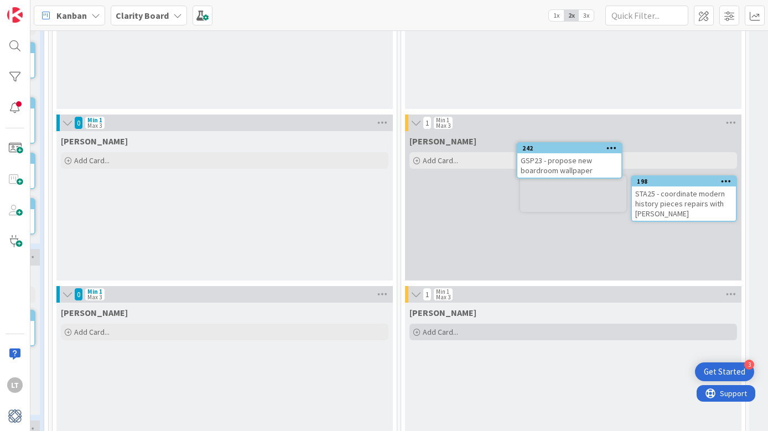
drag, startPoint x: 692, startPoint y: 294, endPoint x: 664, endPoint y: 274, distance: 34.0
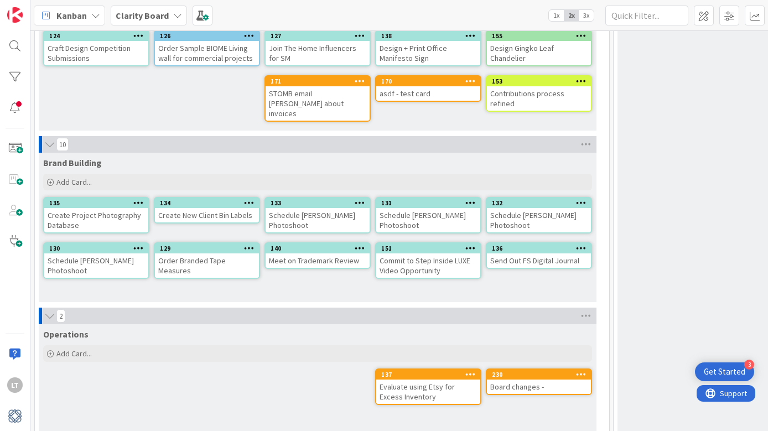
scroll to position [3228, 0]
click at [538, 380] on div "Board changes -" at bounding box center [539, 387] width 104 height 14
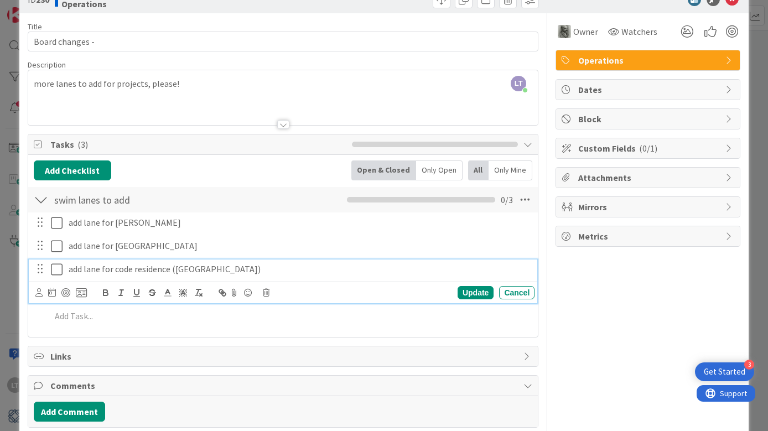
click at [149, 271] on p "add lane for code residence ([GEOGRAPHIC_DATA])" at bounding box center [299, 269] width 461 height 13
drag, startPoint x: 235, startPoint y: 269, endPoint x: 67, endPoint y: 273, distance: 167.1
click at [67, 273] on div "add lane for code residence ([GEOGRAPHIC_DATA])" at bounding box center [299, 268] width 470 height 19
click at [474, 290] on div "Update" at bounding box center [476, 292] width 36 height 13
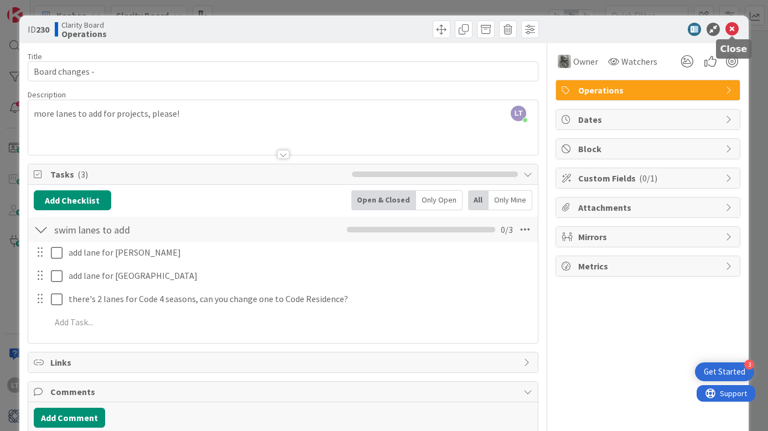
click at [730, 30] on icon at bounding box center [731, 29] width 13 height 13
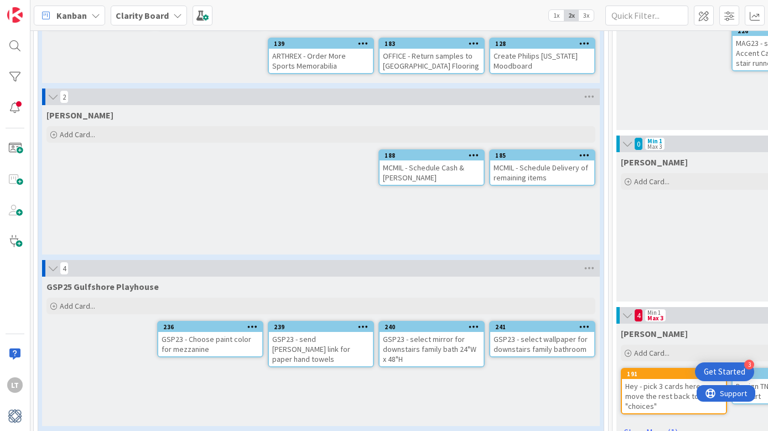
scroll to position [292, 0]
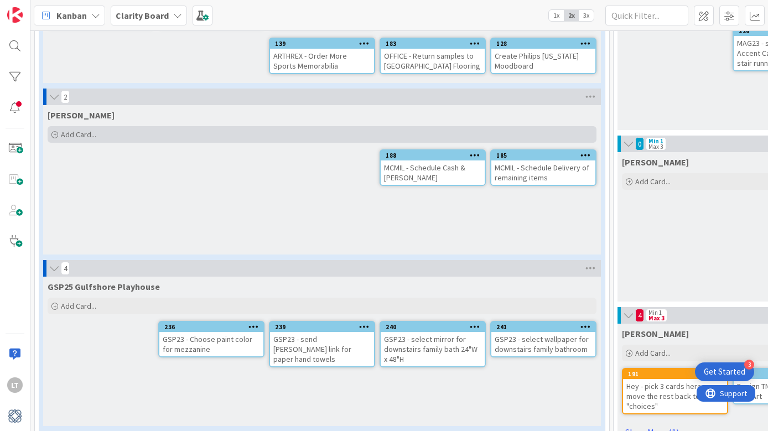
click at [80, 131] on span "Add Card..." at bounding box center [78, 134] width 35 height 10
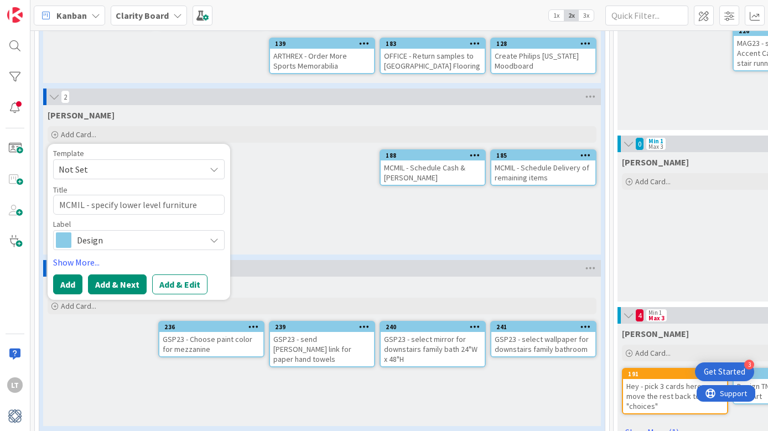
click at [101, 283] on button "Add & Next" at bounding box center [117, 284] width 59 height 20
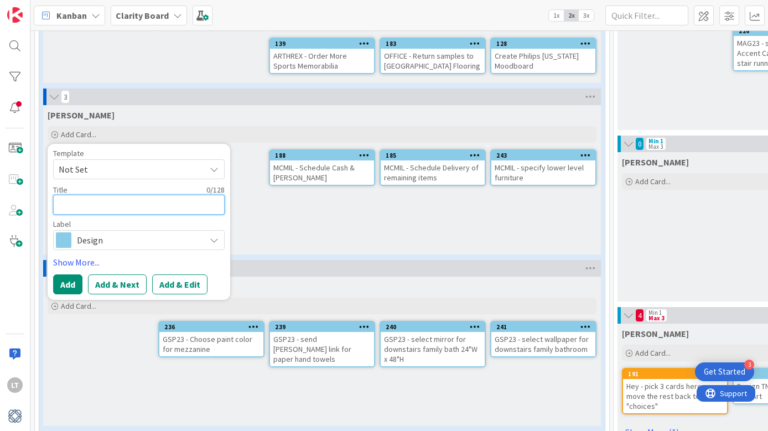
click at [96, 202] on textarea at bounding box center [139, 205] width 172 height 20
click at [108, 267] on link "Show More..." at bounding box center [139, 262] width 172 height 13
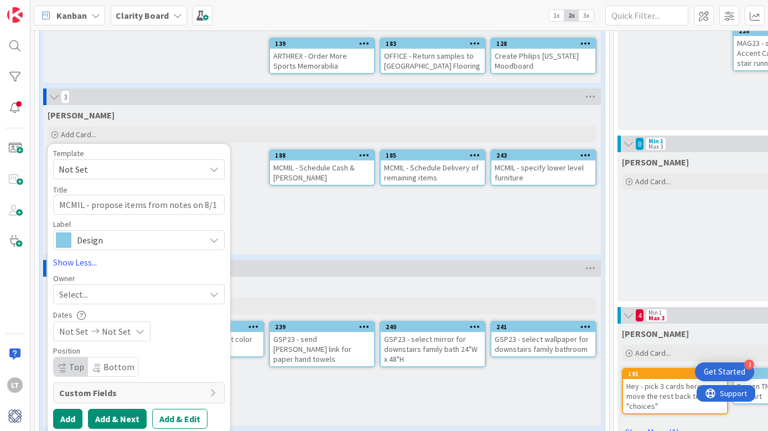
click at [117, 411] on button "Add & Next" at bounding box center [117, 419] width 59 height 20
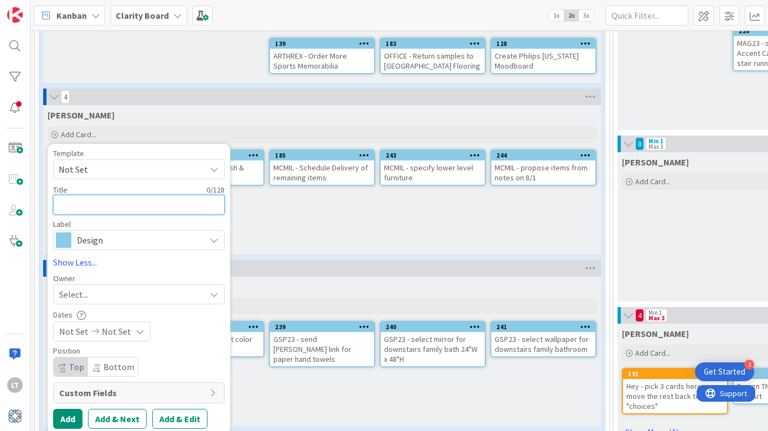
click at [112, 202] on textarea at bounding box center [139, 205] width 172 height 20
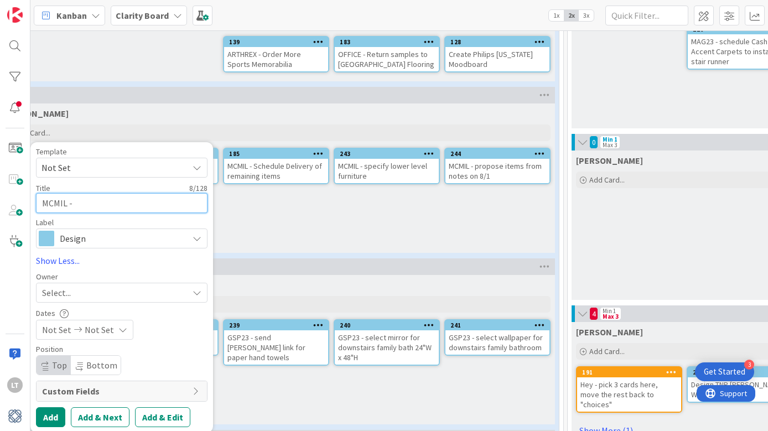
click at [92, 204] on textarea "MCMIL -" at bounding box center [122, 203] width 172 height 20
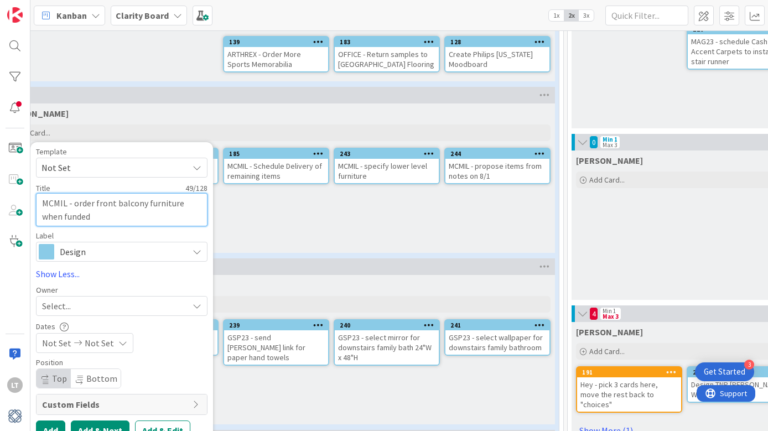
scroll to position [296, 46]
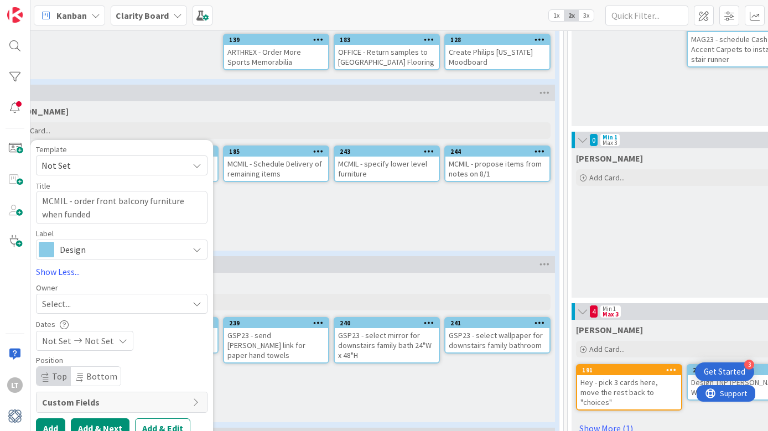
click at [107, 424] on button "Add & Next" at bounding box center [100, 428] width 59 height 20
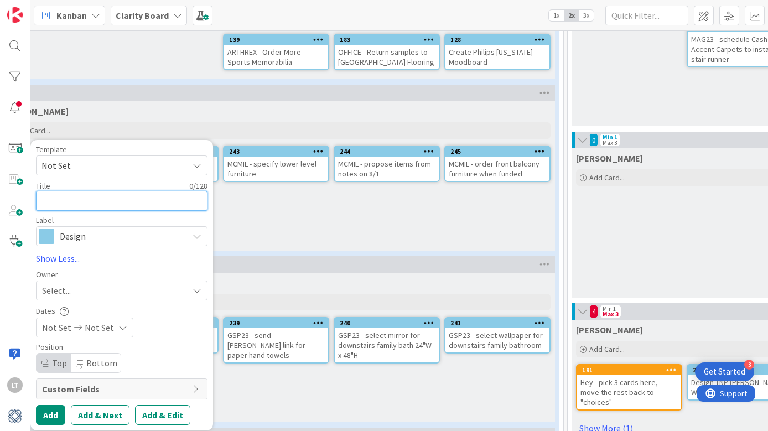
click at [95, 204] on textarea at bounding box center [122, 201] width 172 height 20
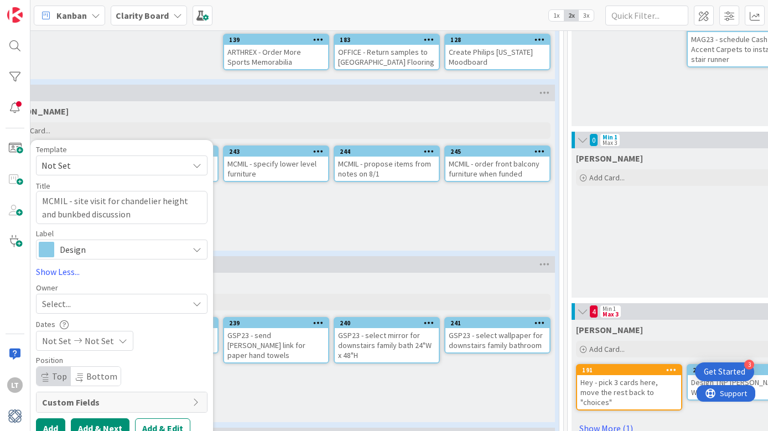
click at [100, 422] on button "Add & Next" at bounding box center [100, 428] width 59 height 20
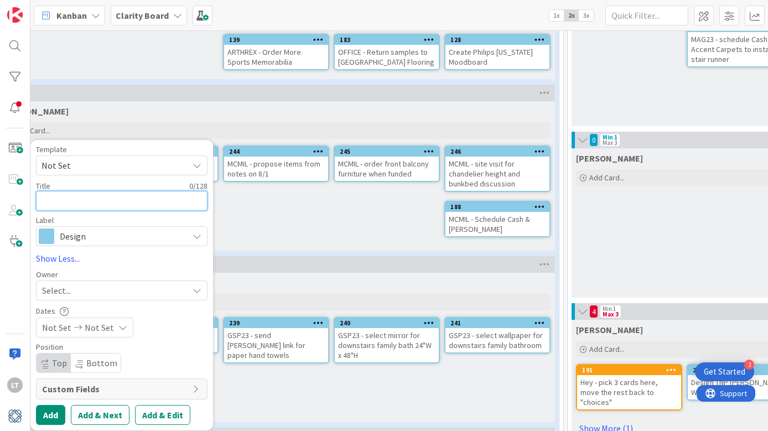
click at [82, 202] on textarea at bounding box center [122, 201] width 172 height 20
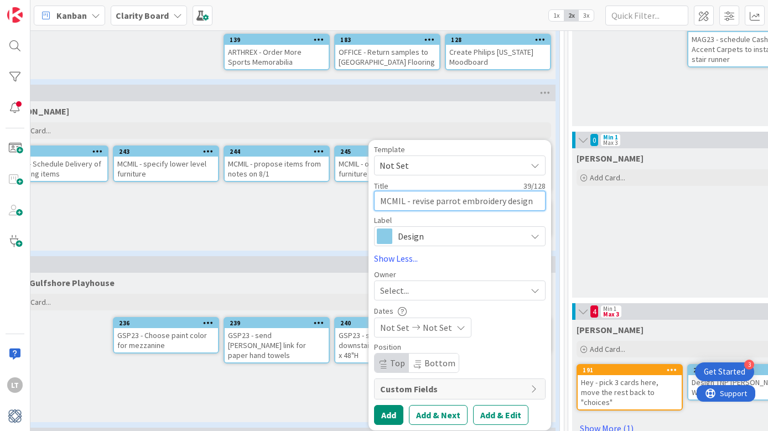
scroll to position [296, 49]
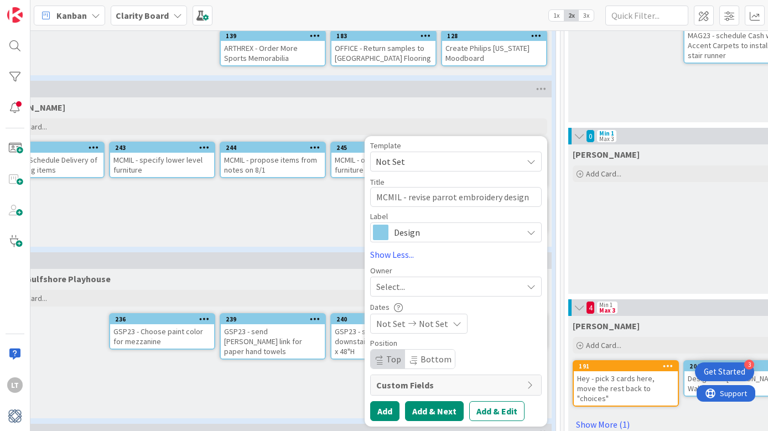
click at [433, 414] on button "Add & Next" at bounding box center [434, 411] width 59 height 20
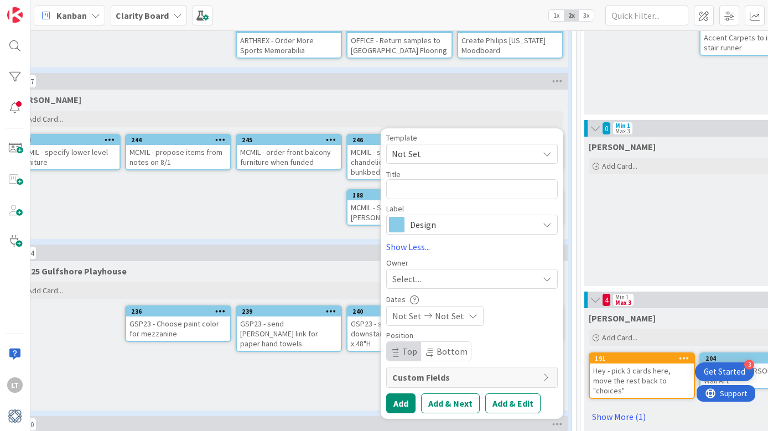
scroll to position [308, 35]
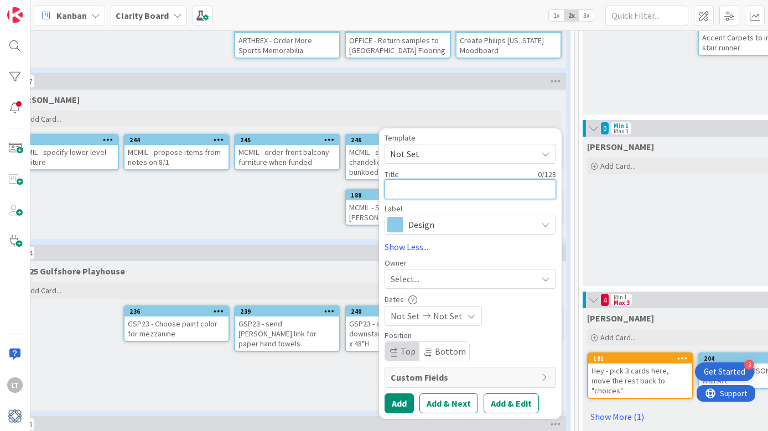
click at [430, 193] on textarea at bounding box center [471, 189] width 172 height 20
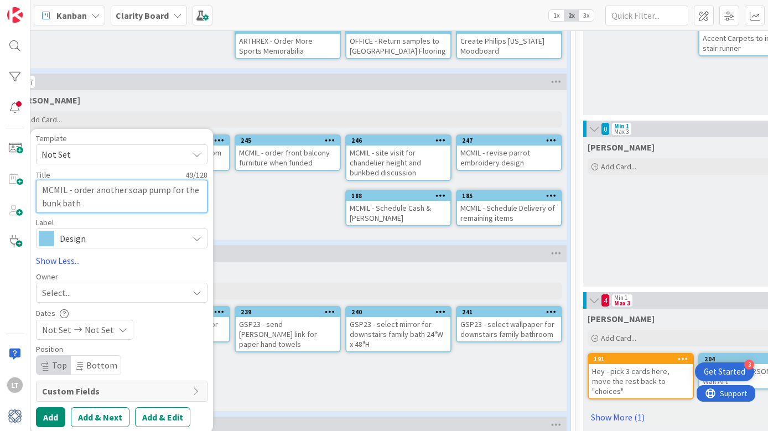
scroll to position [307, 38]
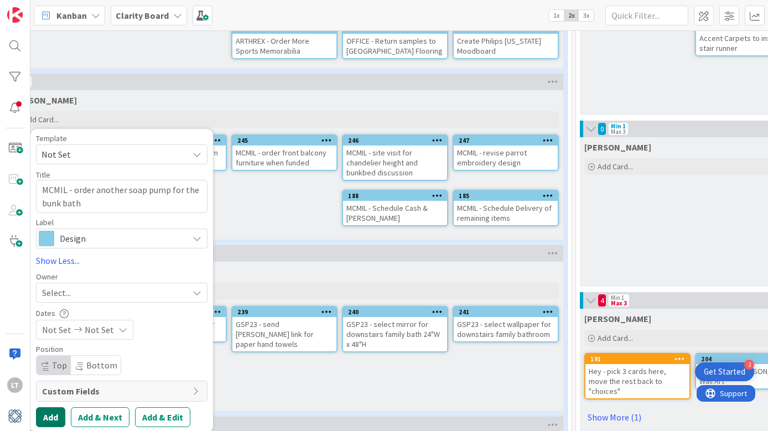
click at [50, 412] on button "Add" at bounding box center [50, 417] width 29 height 20
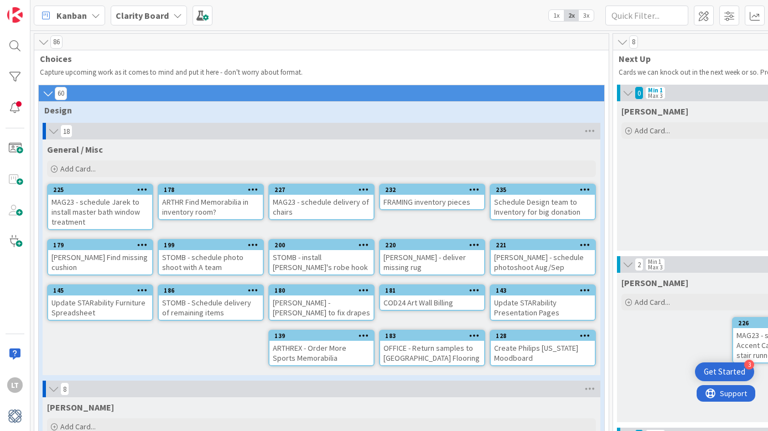
scroll to position [0, 1]
